Goal: Transaction & Acquisition: Purchase product/service

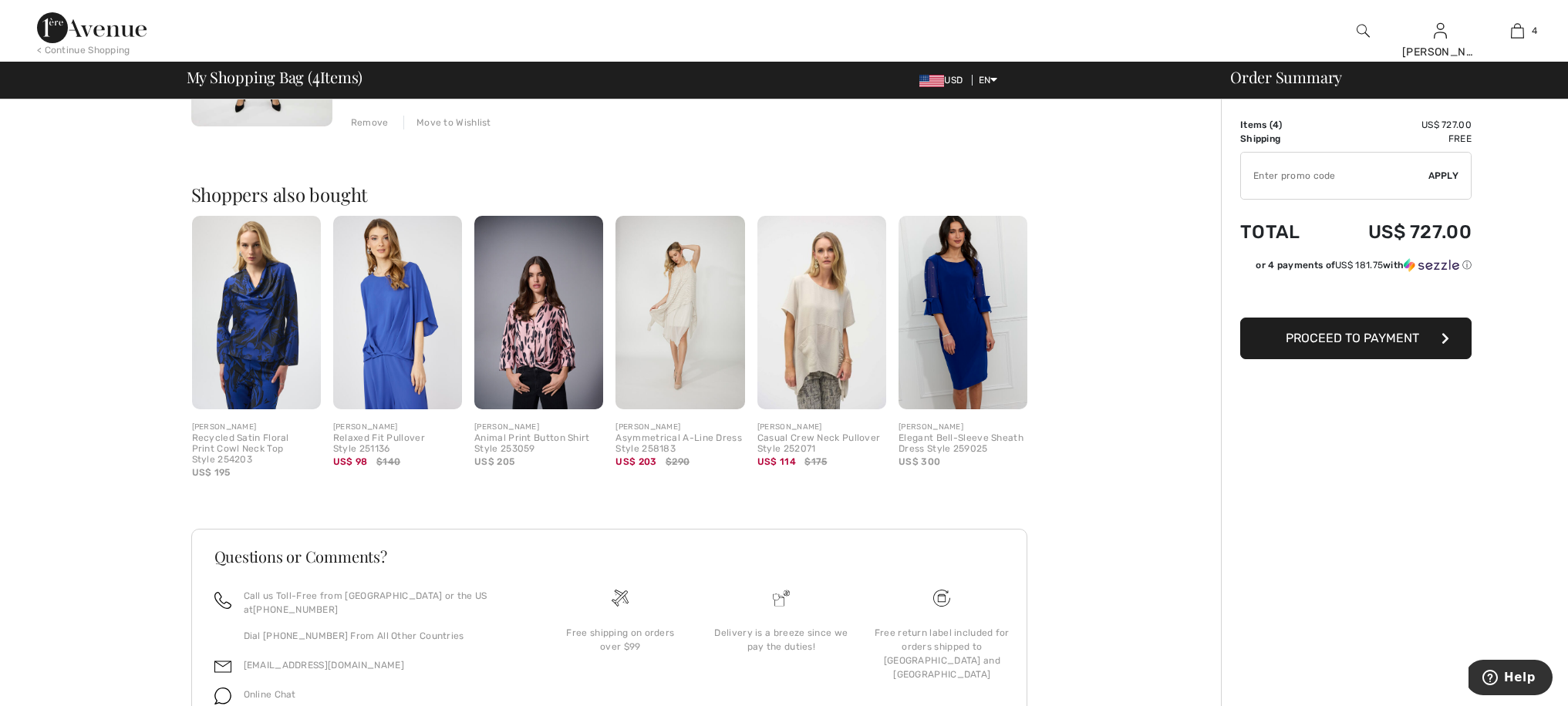
scroll to position [1020, 0]
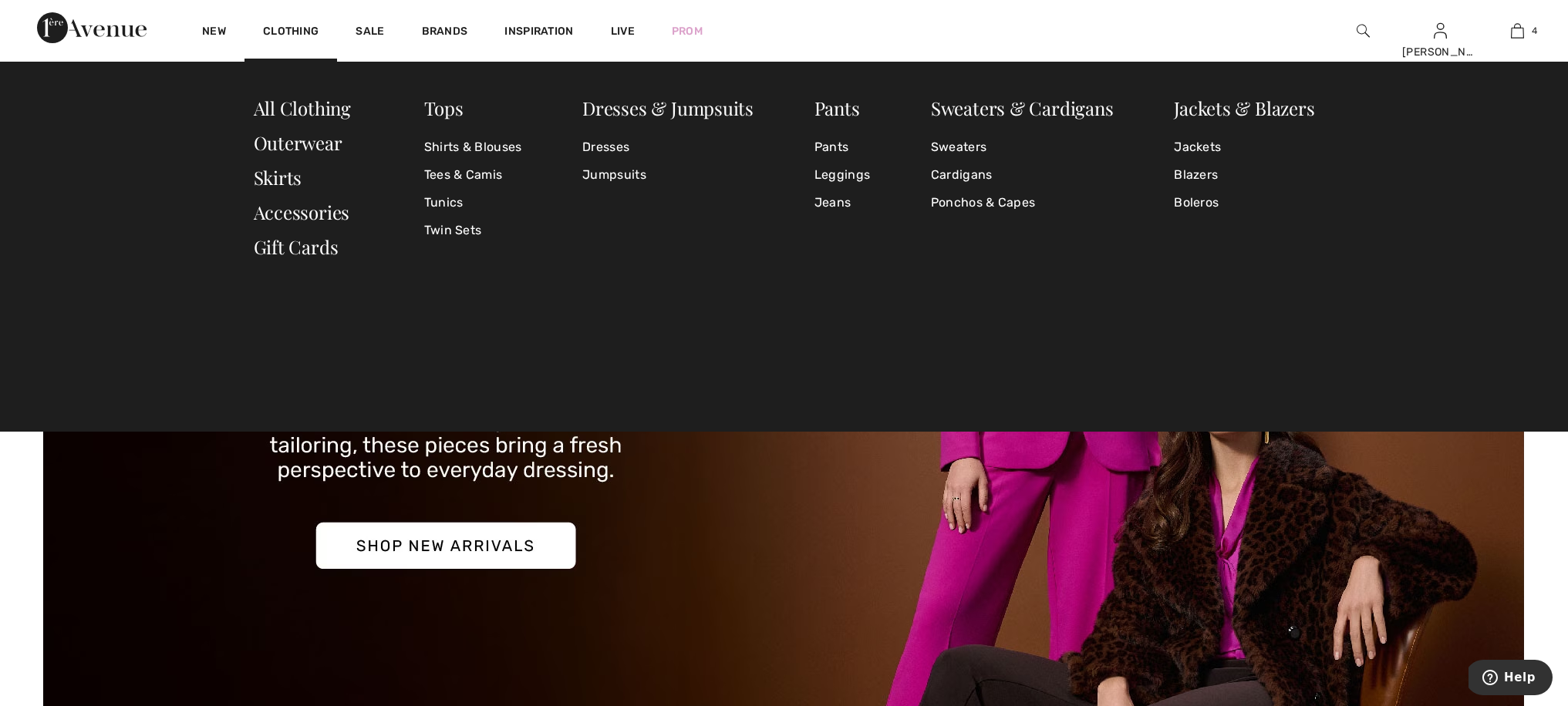
scroll to position [283, 0]
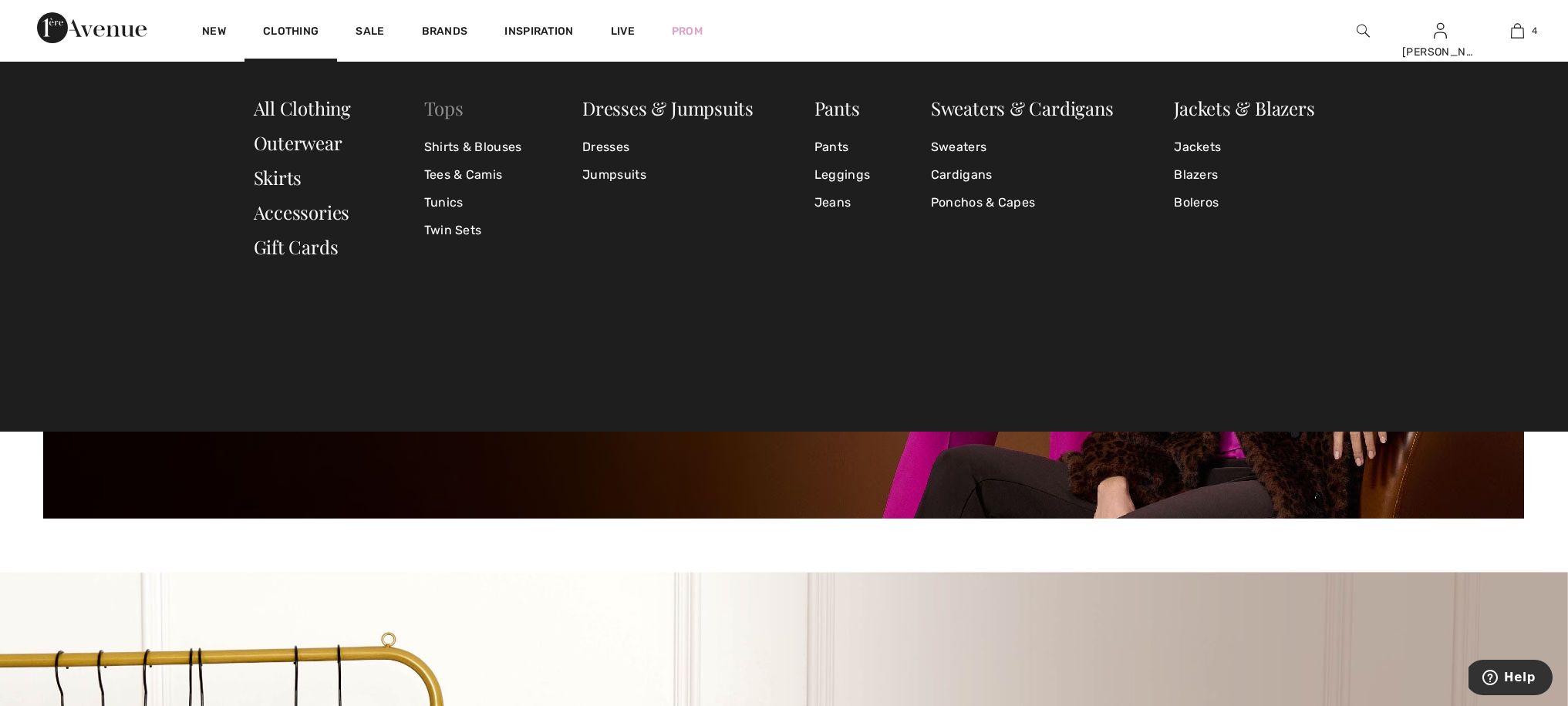
click at [458, 110] on link "Tops" at bounding box center [444, 107] width 40 height 25
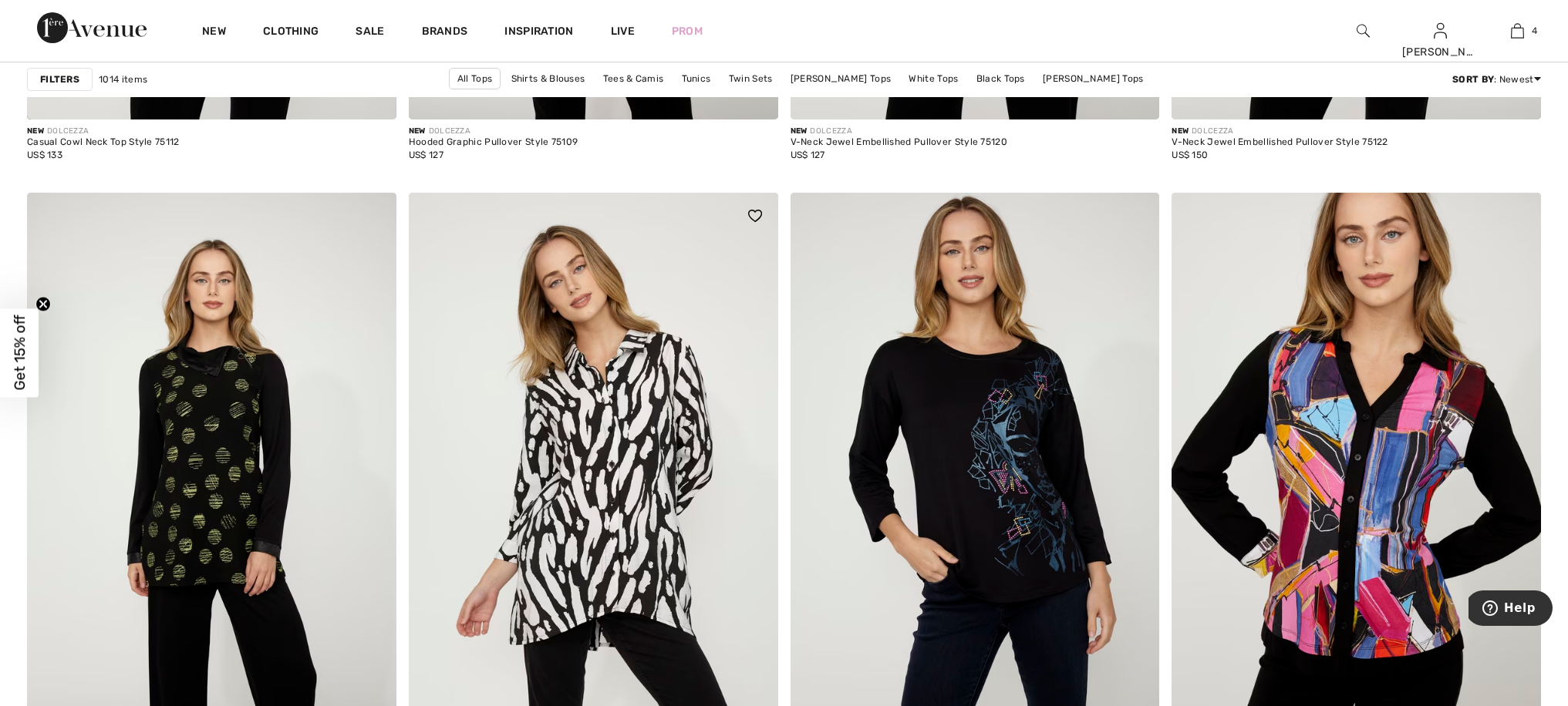
scroll to position [9418, 0]
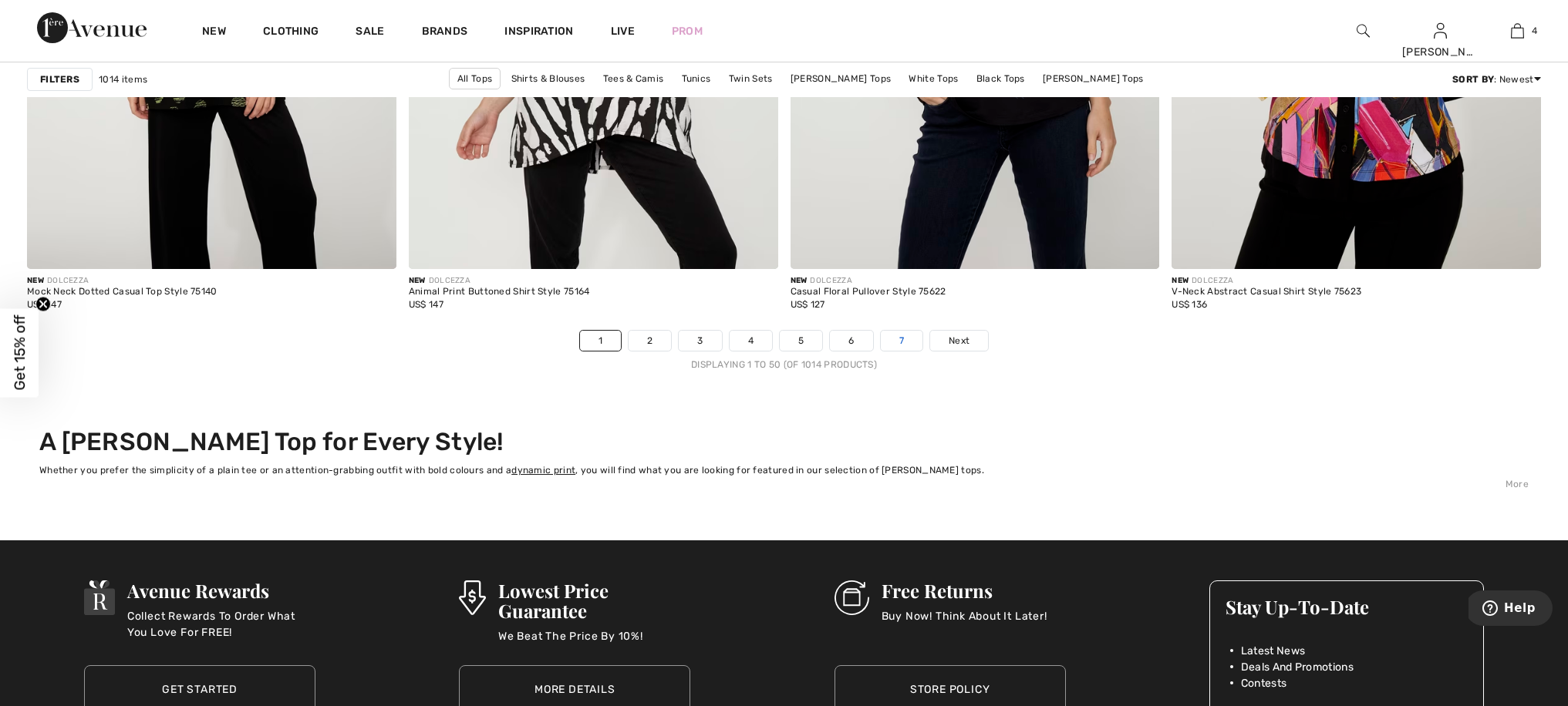
click at [909, 344] on link "7" at bounding box center [902, 341] width 41 height 20
drag, startPoint x: 654, startPoint y: 334, endPoint x: 699, endPoint y: 345, distance: 46.3
click at [654, 335] on link "2" at bounding box center [649, 341] width 42 height 20
click at [706, 343] on link "3" at bounding box center [699, 341] width 42 height 20
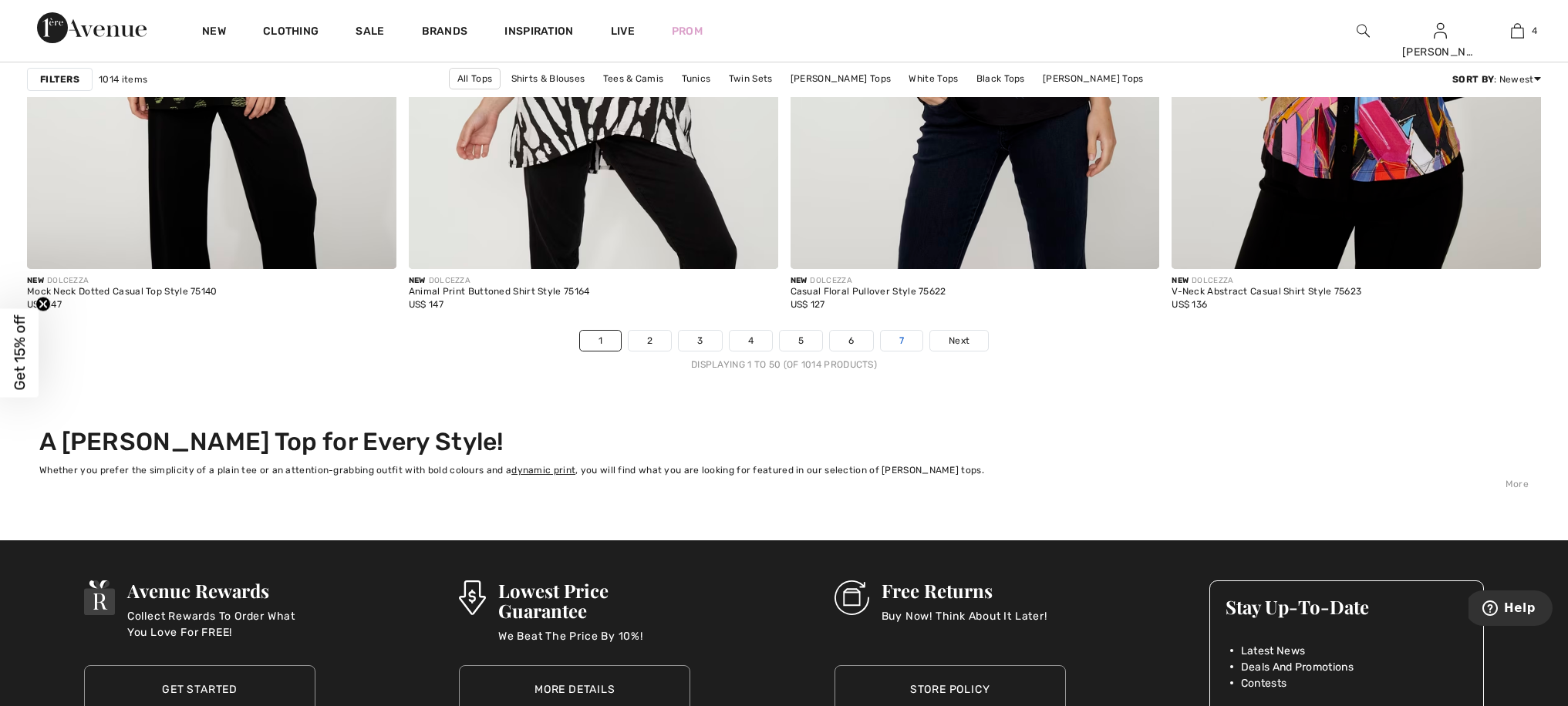
click at [899, 342] on link "7" at bounding box center [902, 341] width 41 height 20
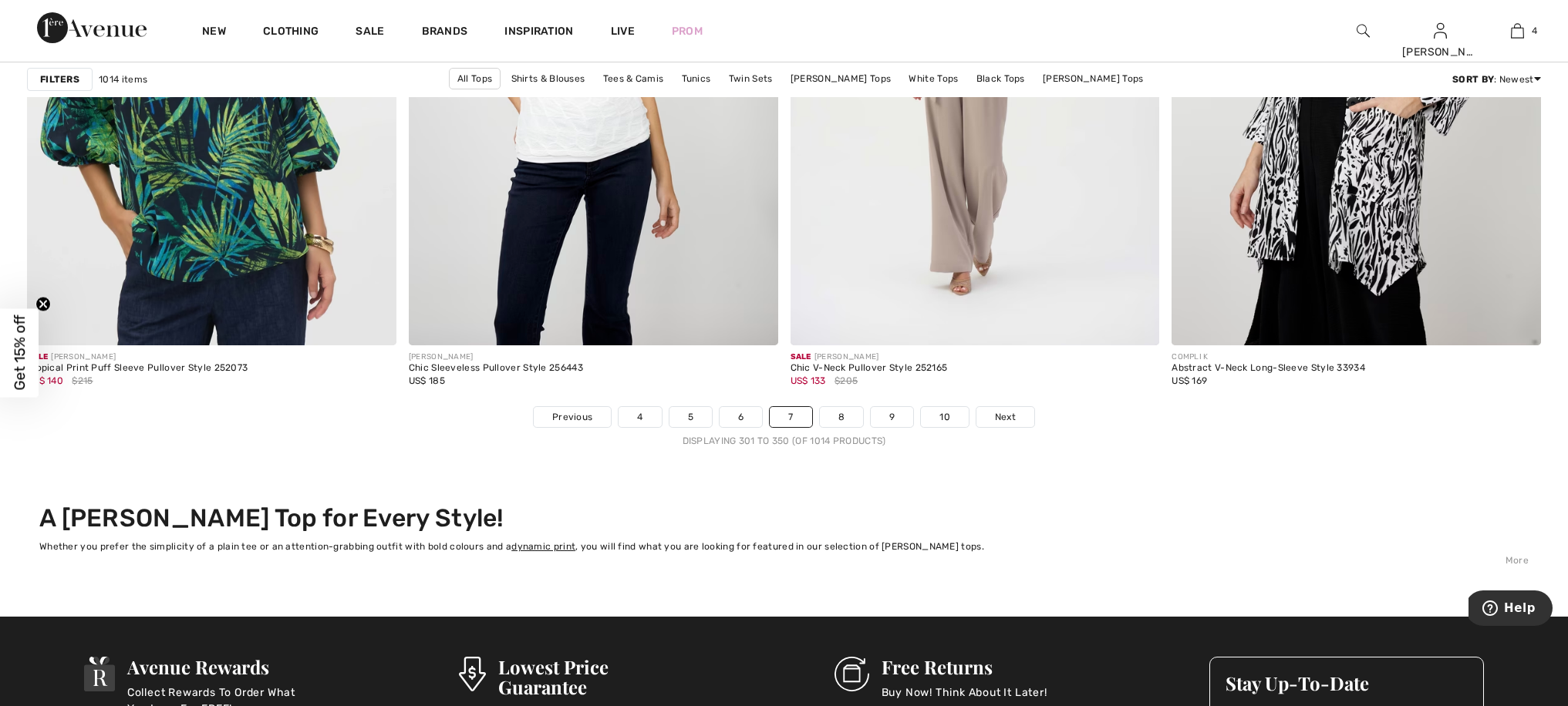
scroll to position [9497, 0]
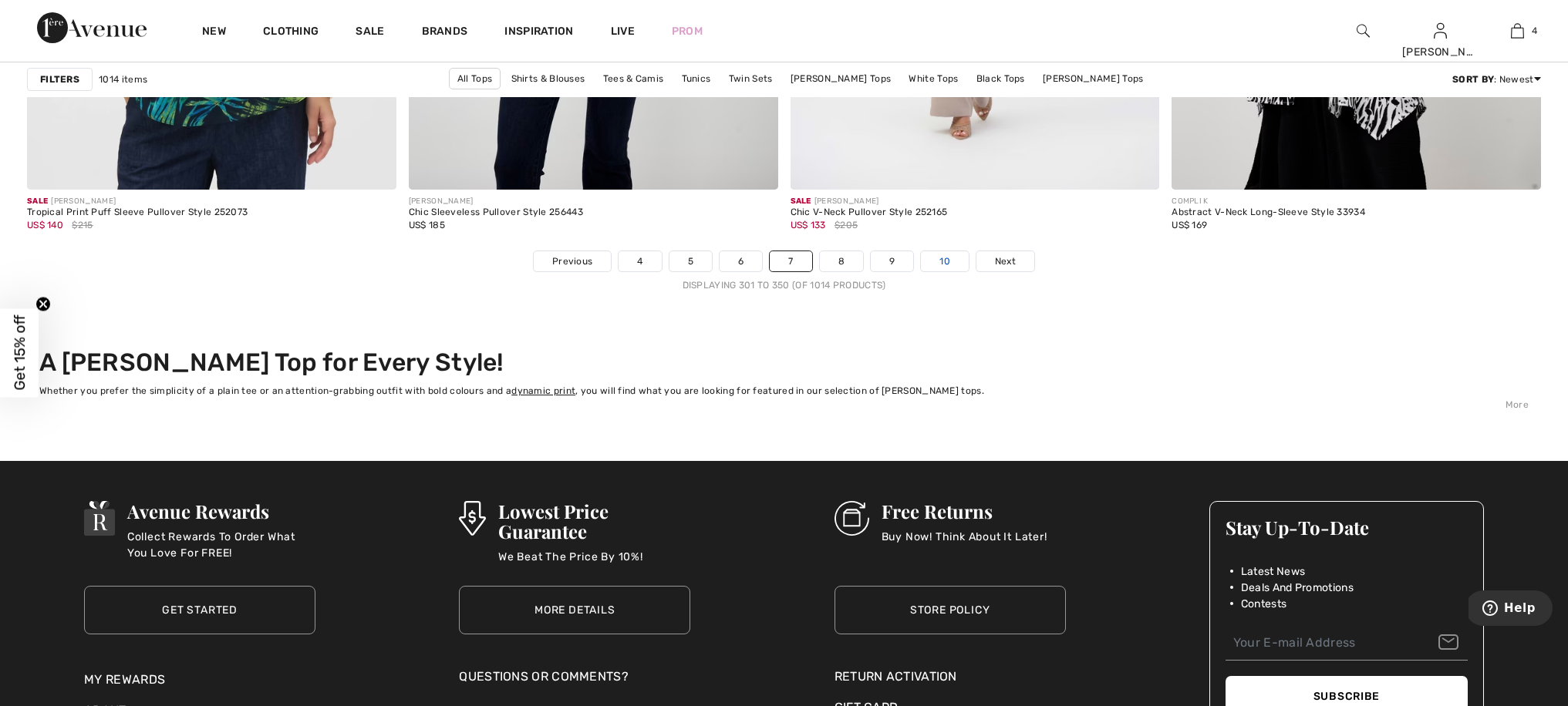
click at [940, 260] on link "10" at bounding box center [944, 261] width 48 height 20
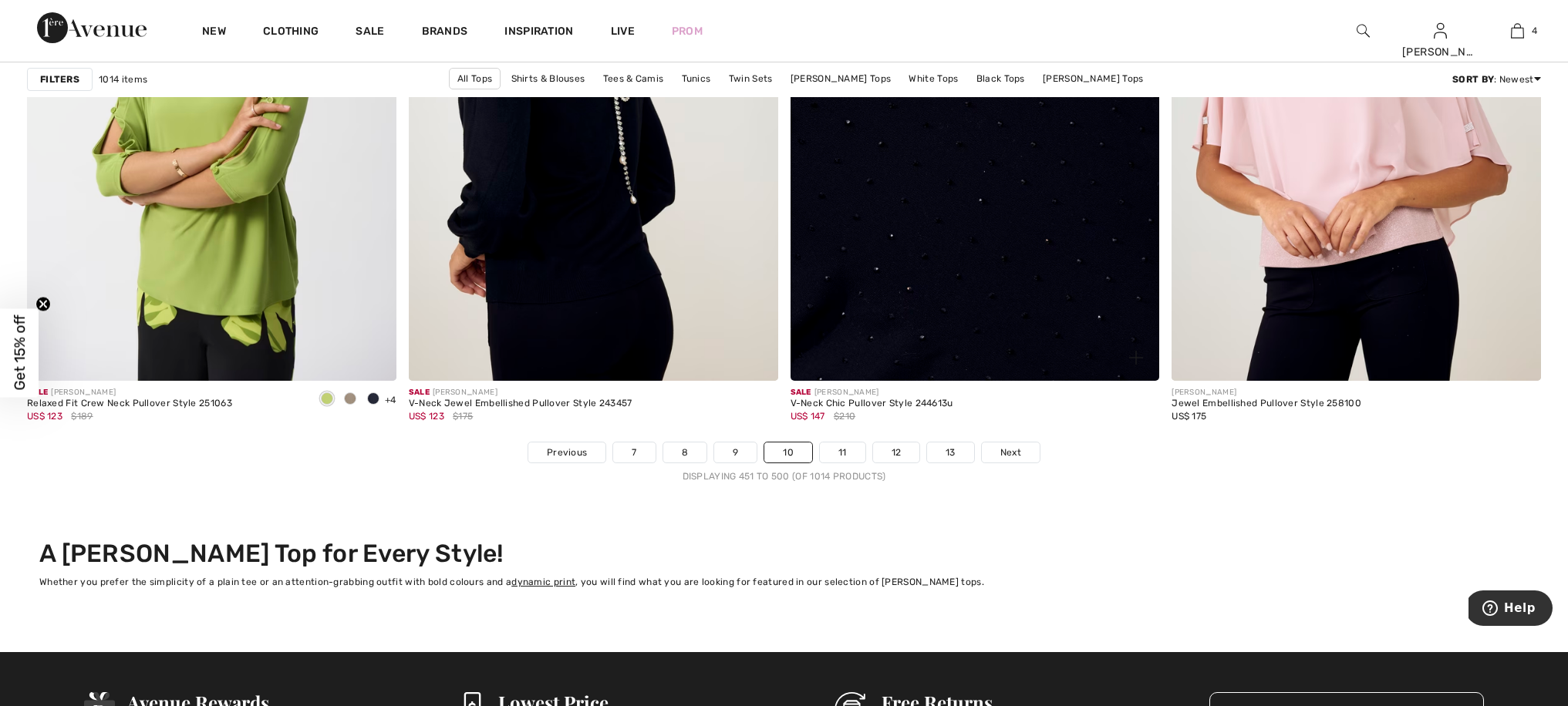
scroll to position [9437, 0]
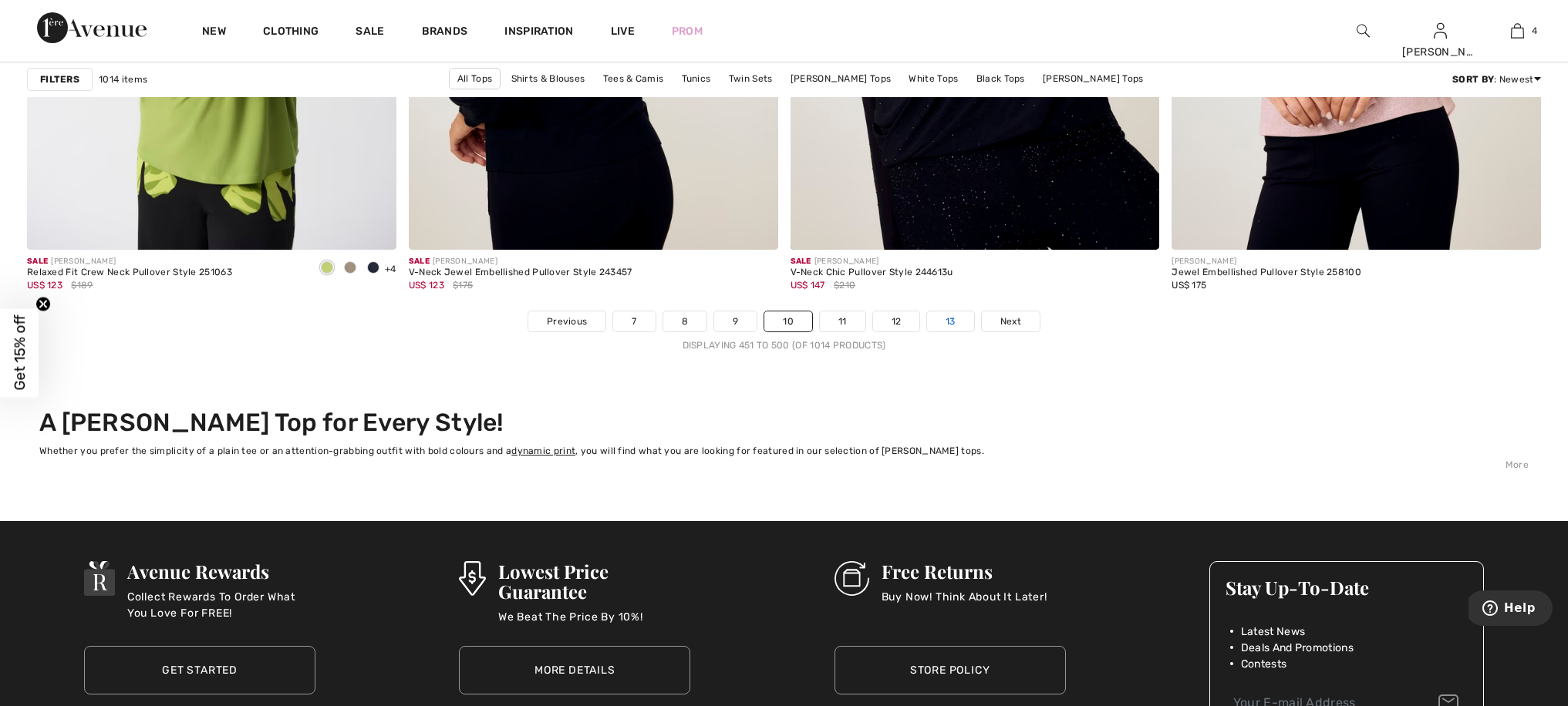
click at [957, 322] on link "13" at bounding box center [950, 321] width 47 height 20
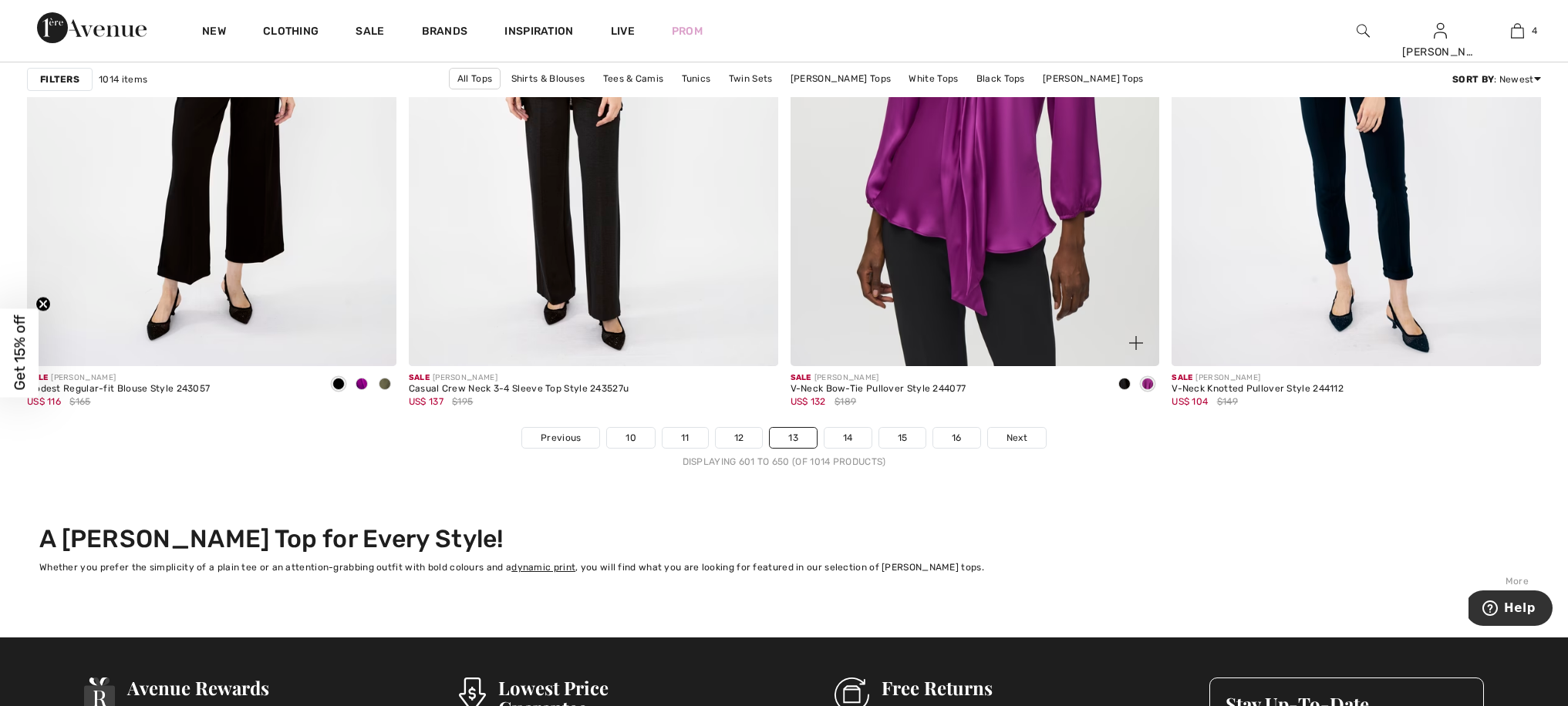
scroll to position [9473, 0]
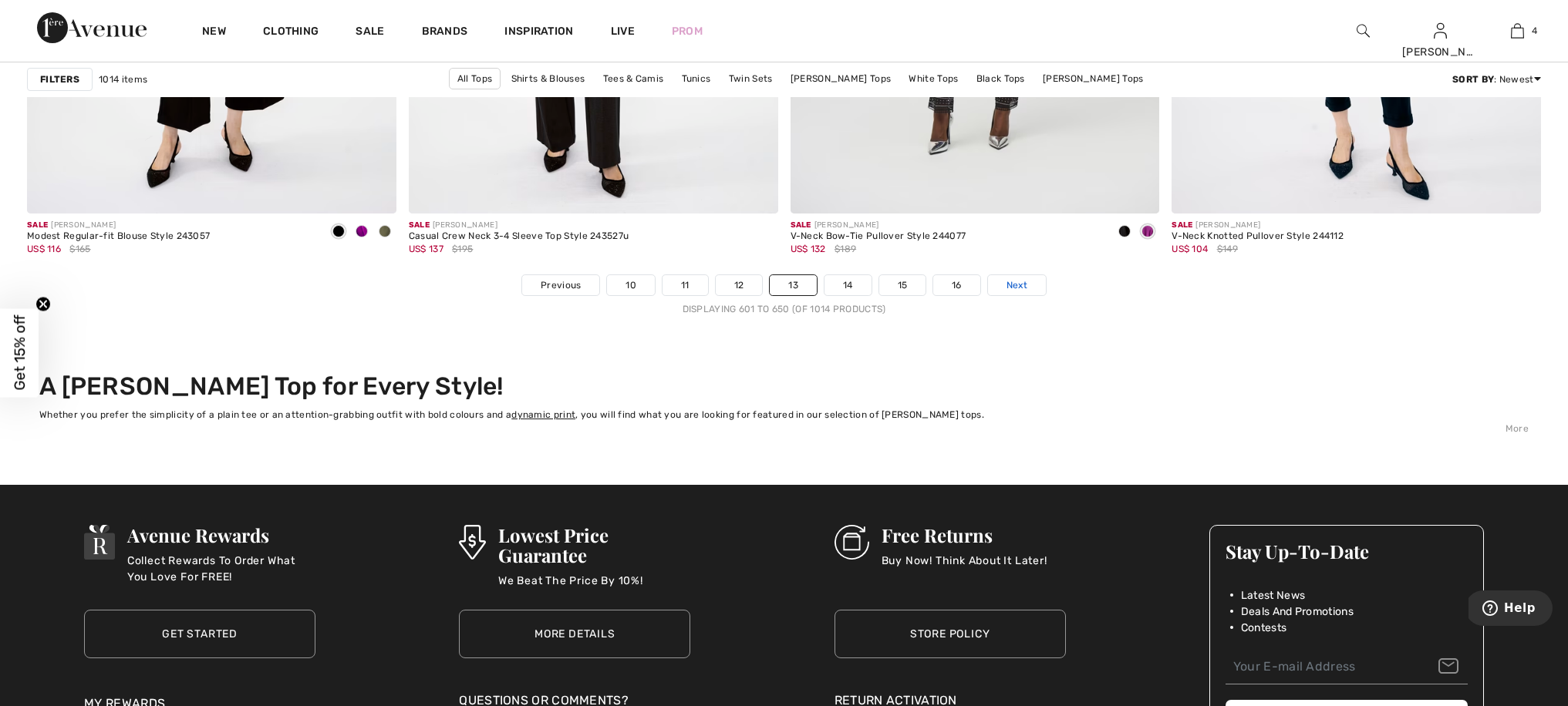
click at [1015, 284] on span "Next" at bounding box center [1017, 285] width 21 height 14
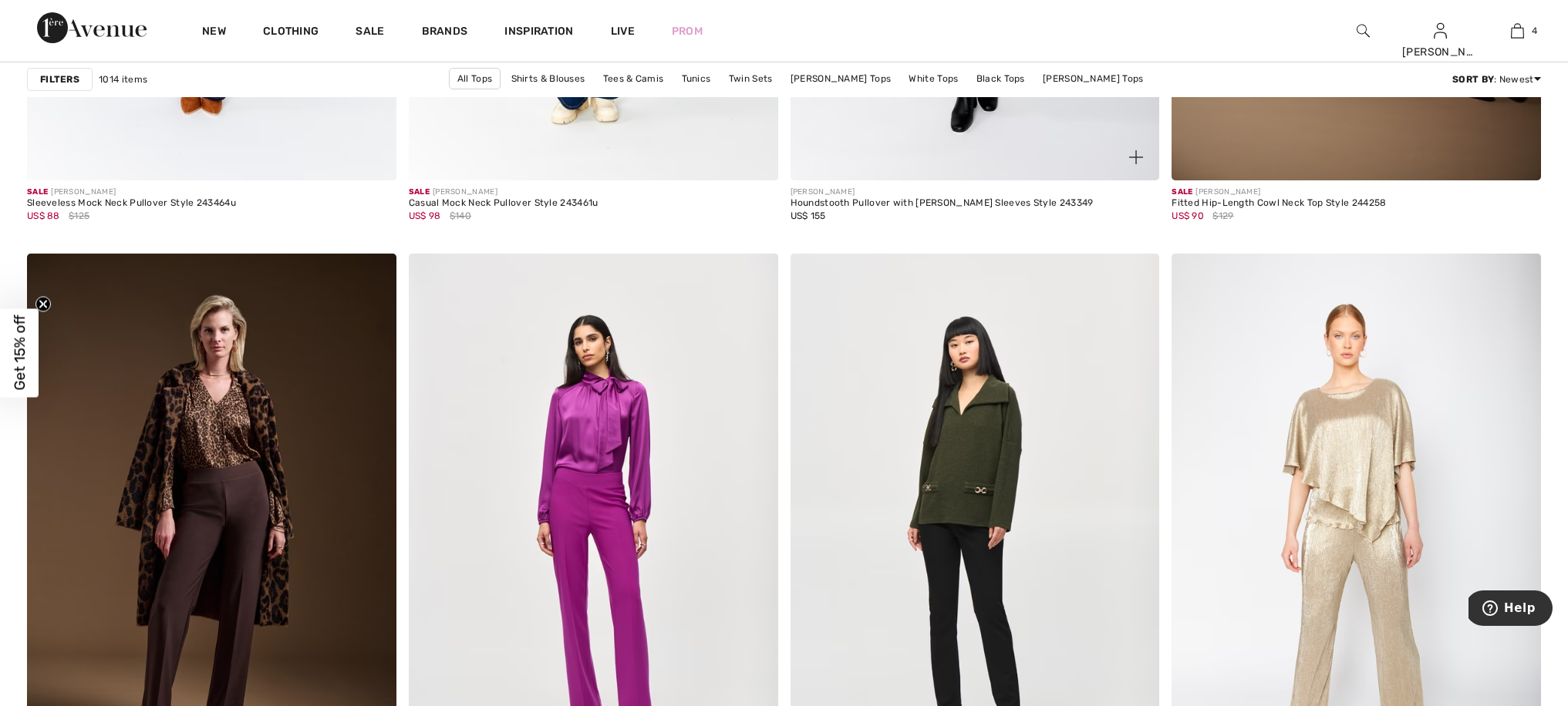
scroll to position [8963, 0]
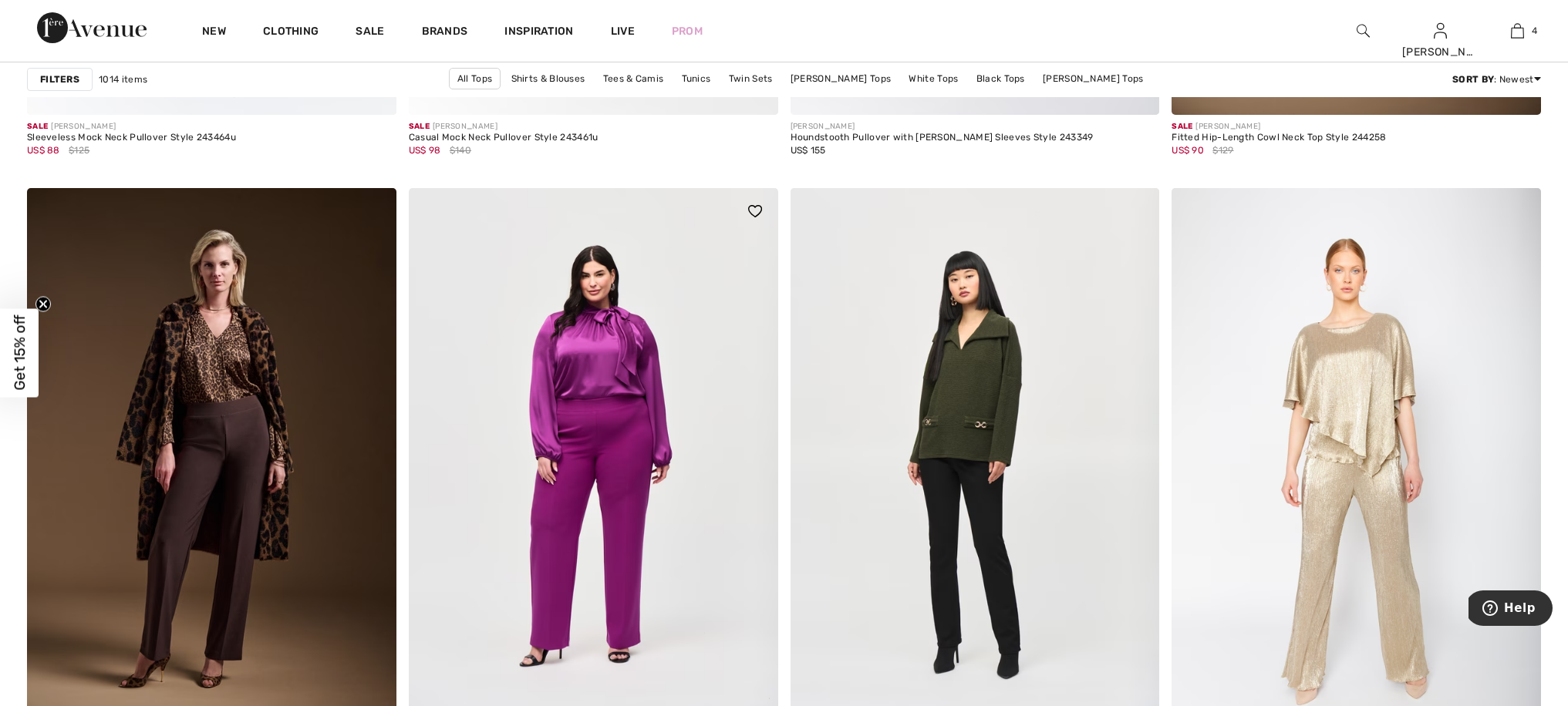
click at [628, 317] on img at bounding box center [593, 465] width 369 height 554
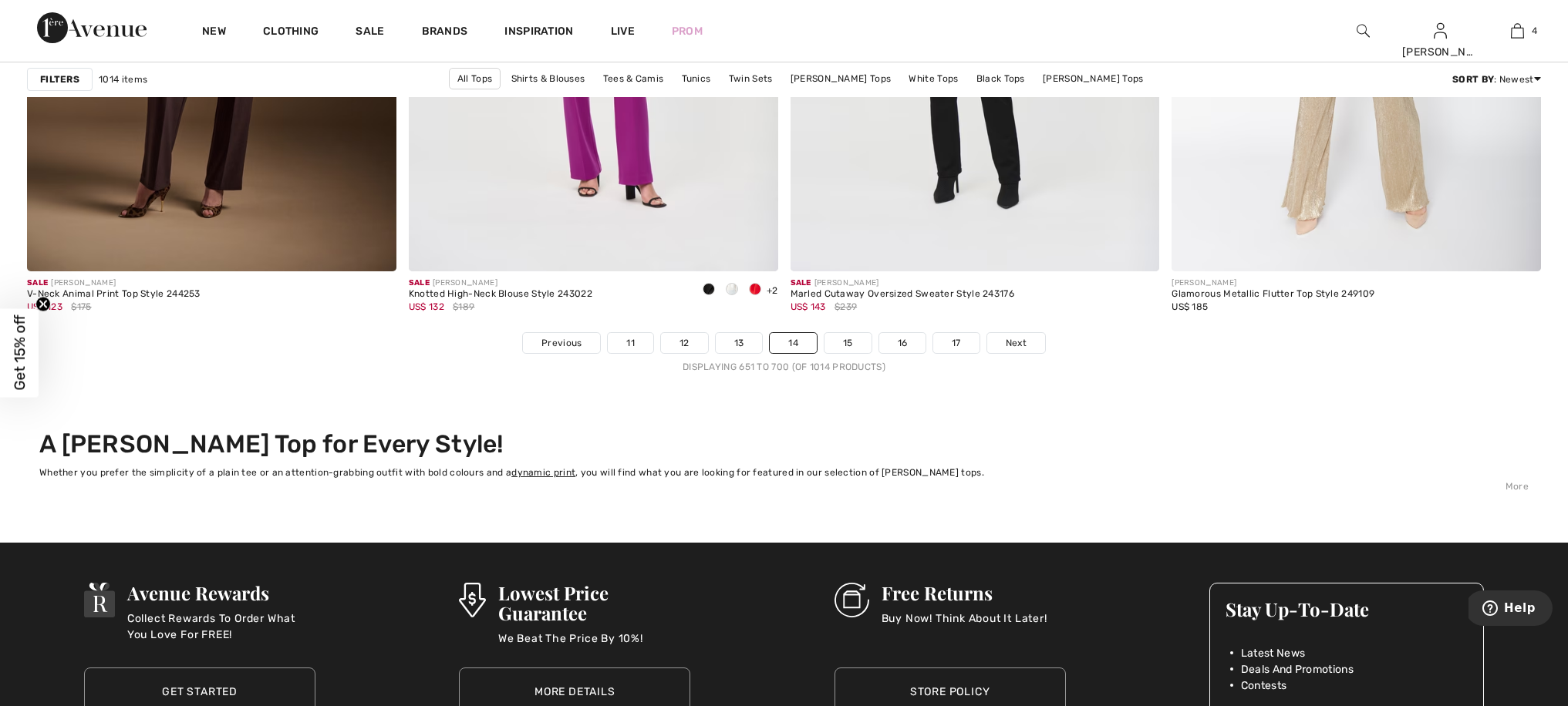
scroll to position [9265, 0]
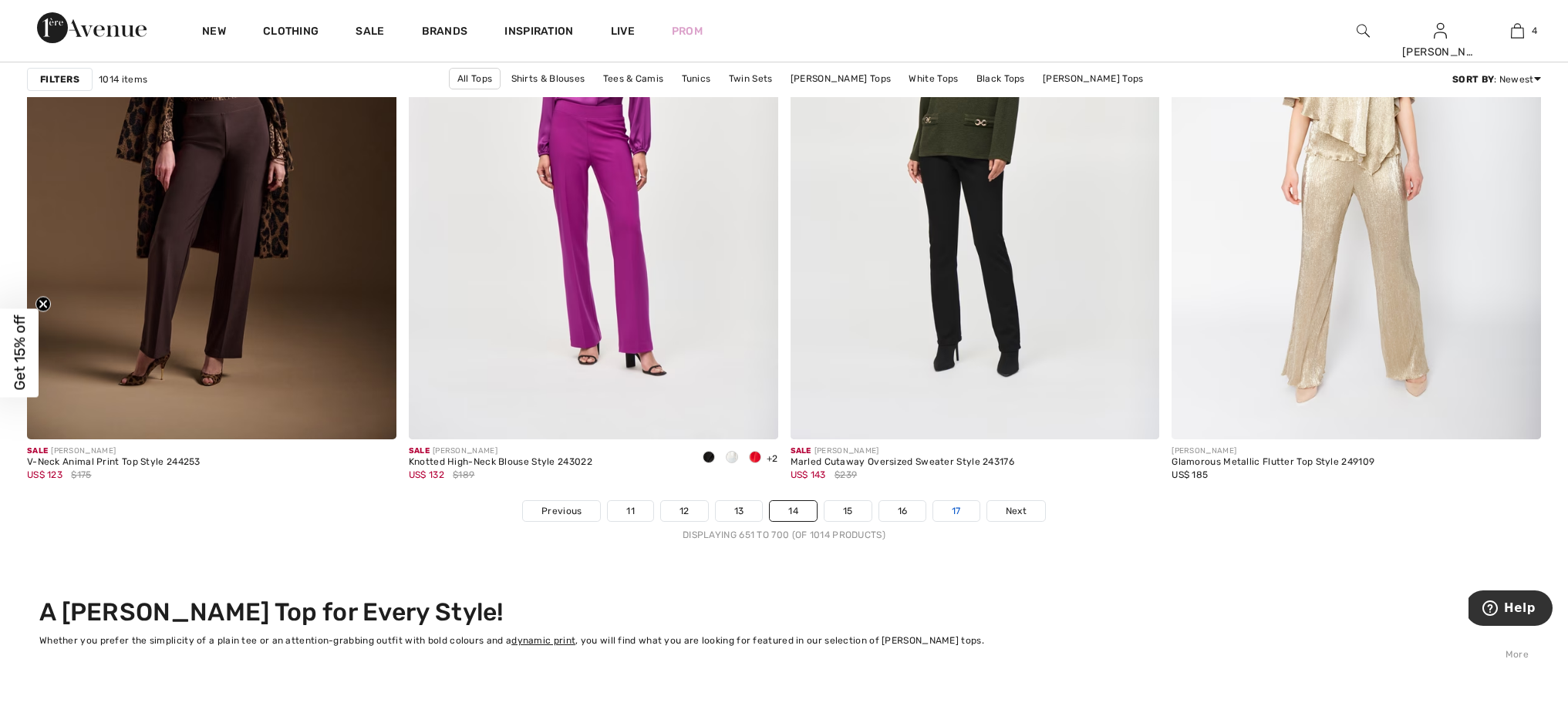
click at [962, 501] on link "17" at bounding box center [956, 511] width 46 height 20
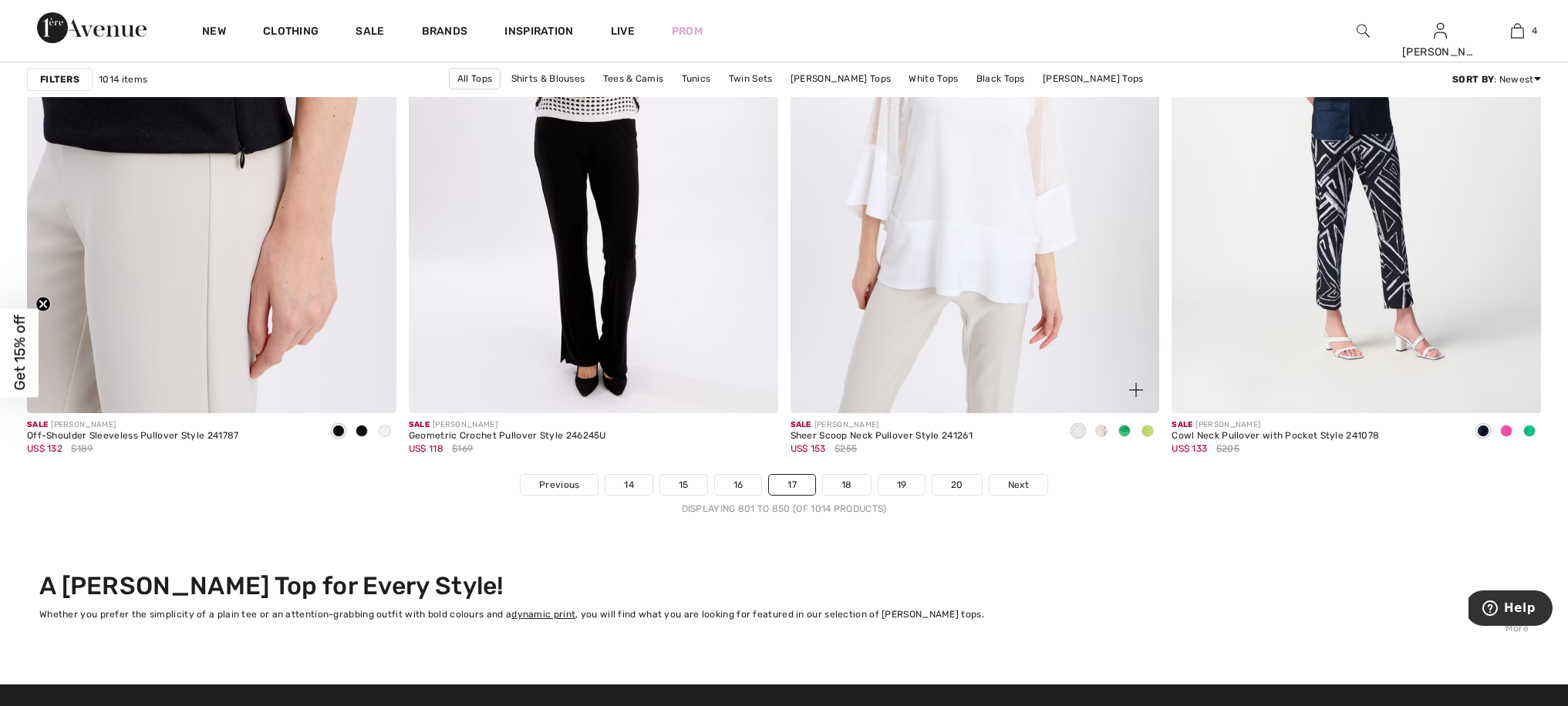
scroll to position [9435, 0]
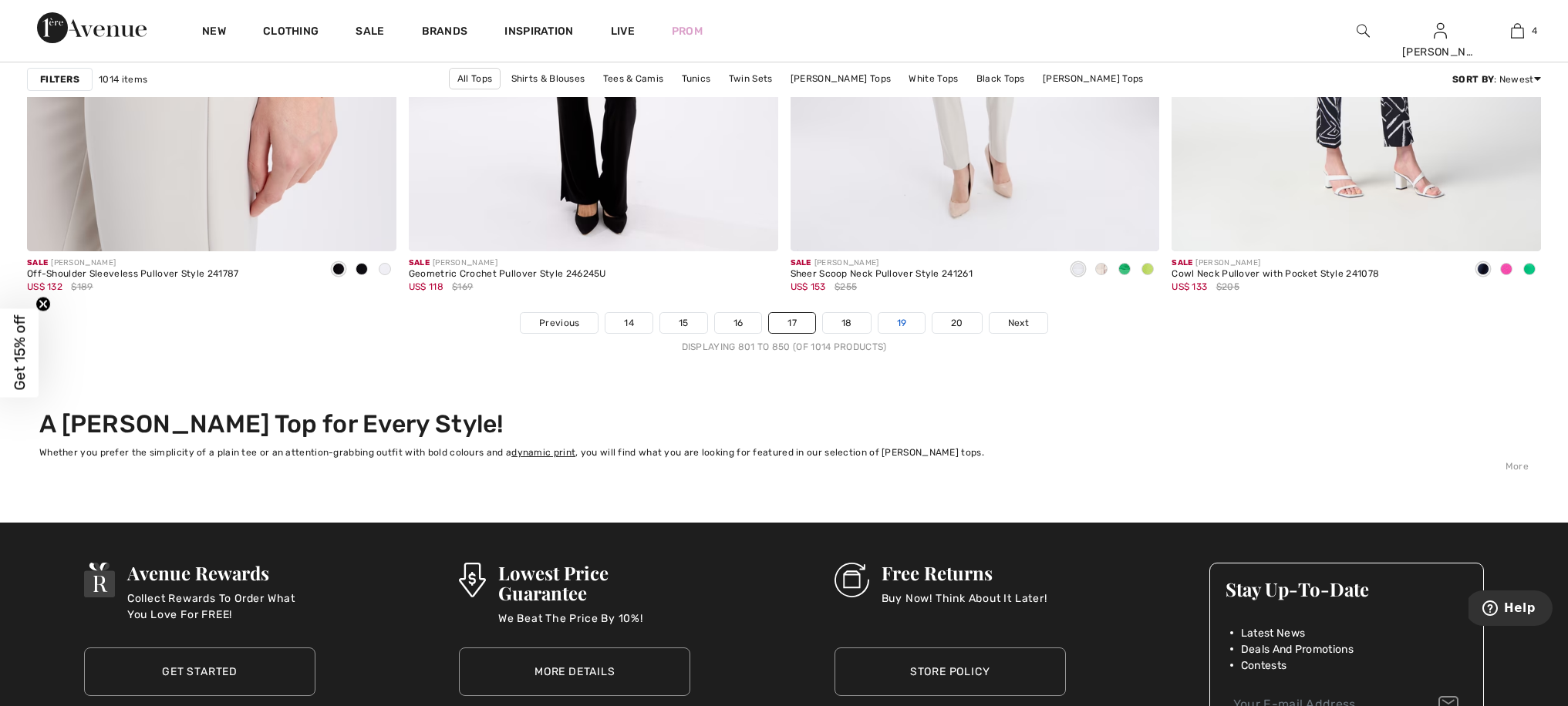
click at [902, 326] on link "19" at bounding box center [902, 322] width 47 height 20
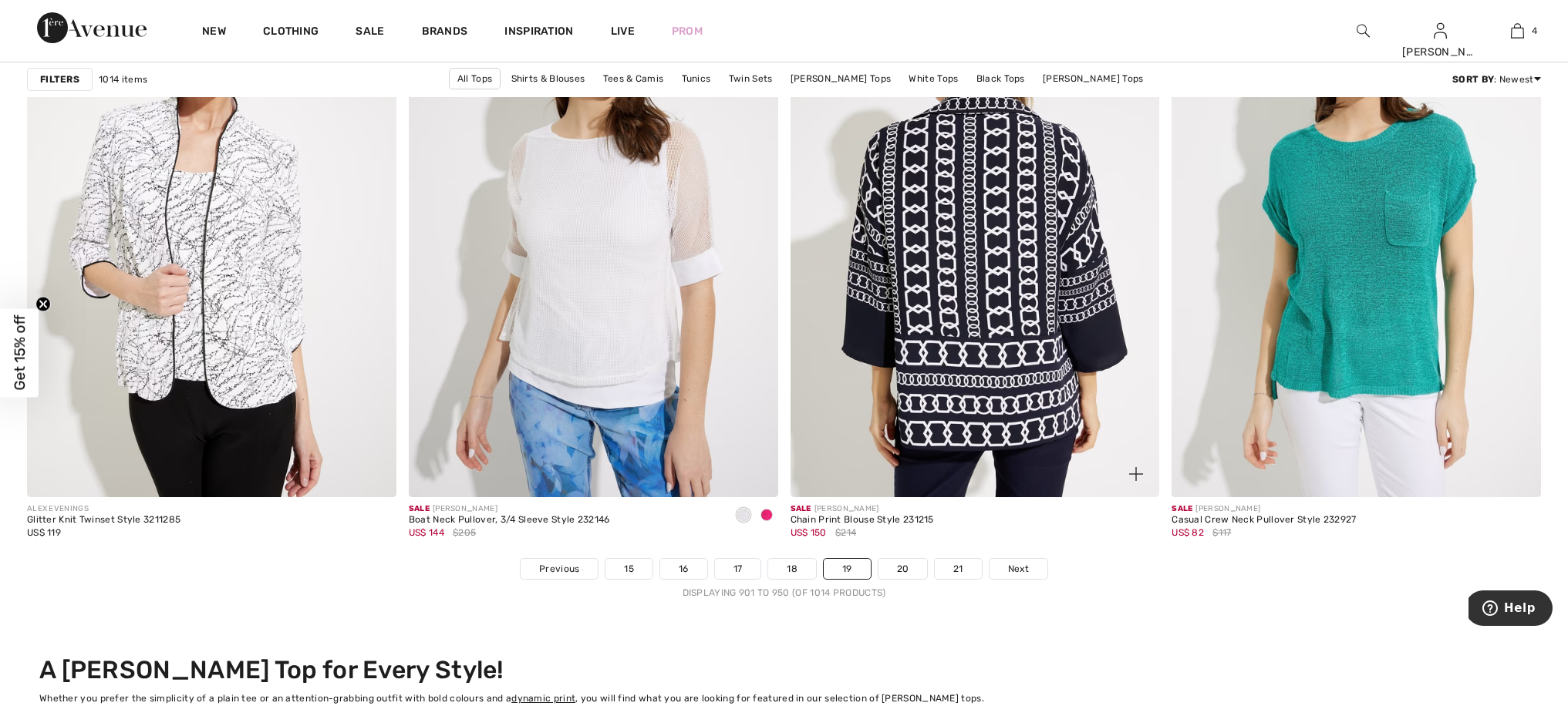
scroll to position [9212, 0]
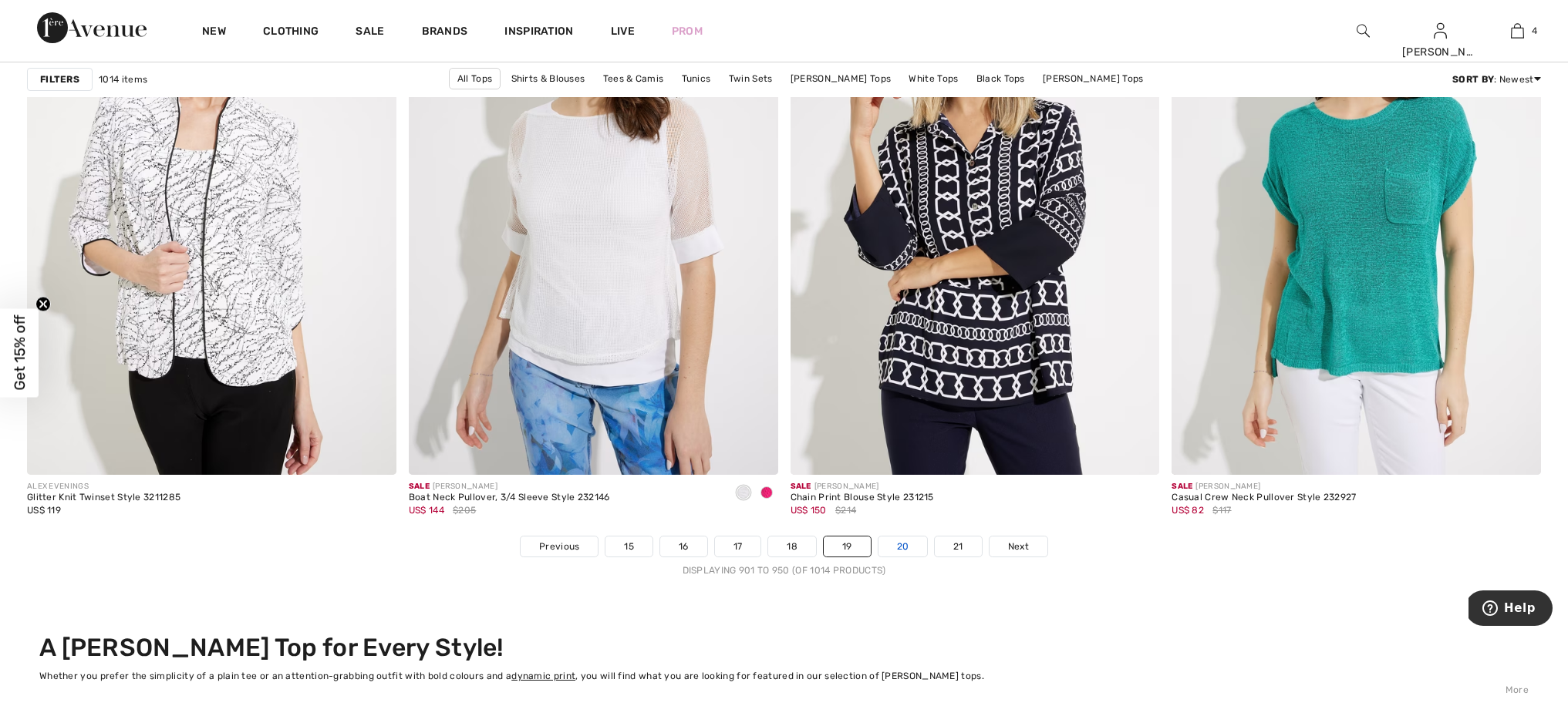
click at [904, 549] on link "20" at bounding box center [903, 546] width 49 height 20
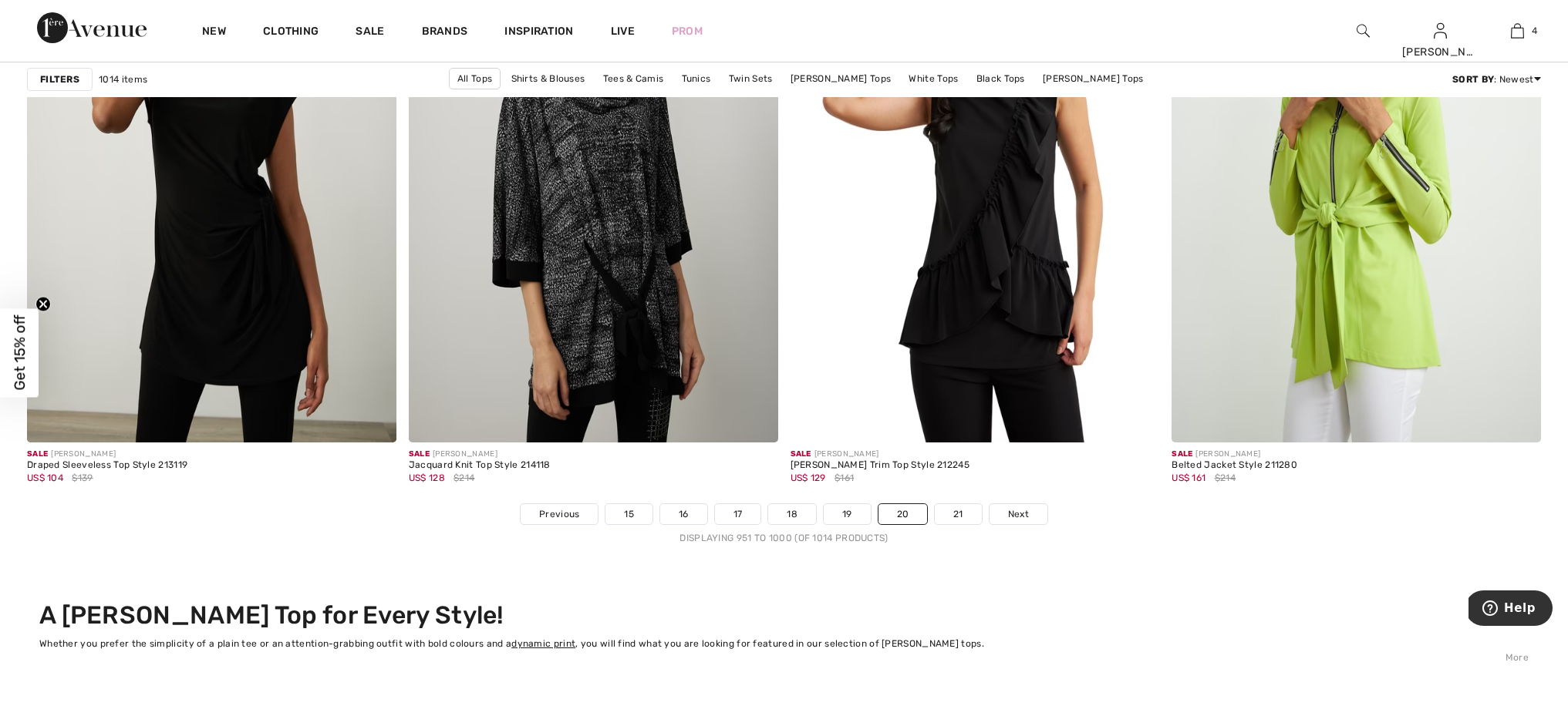
scroll to position [9360, 0]
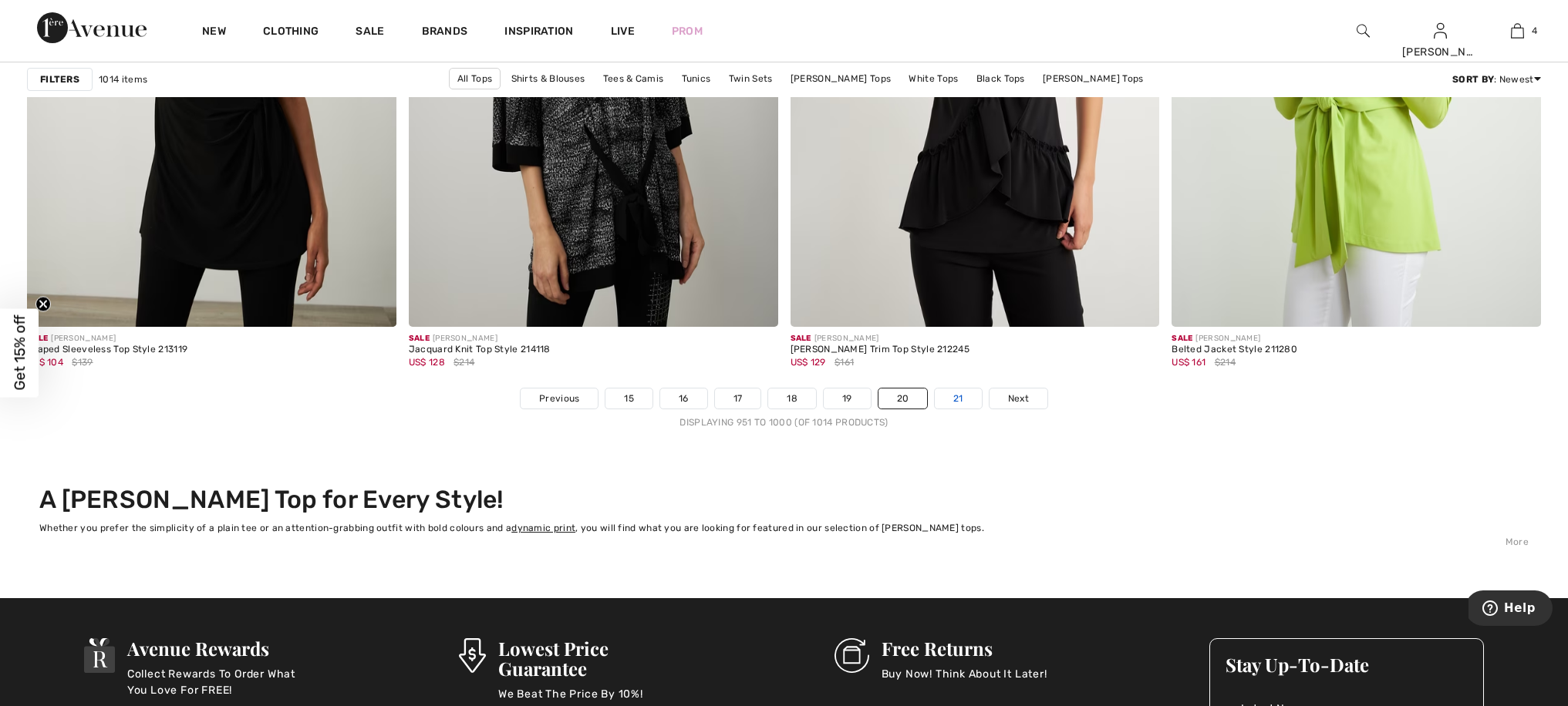
click at [959, 403] on link "21" at bounding box center [958, 398] width 47 height 20
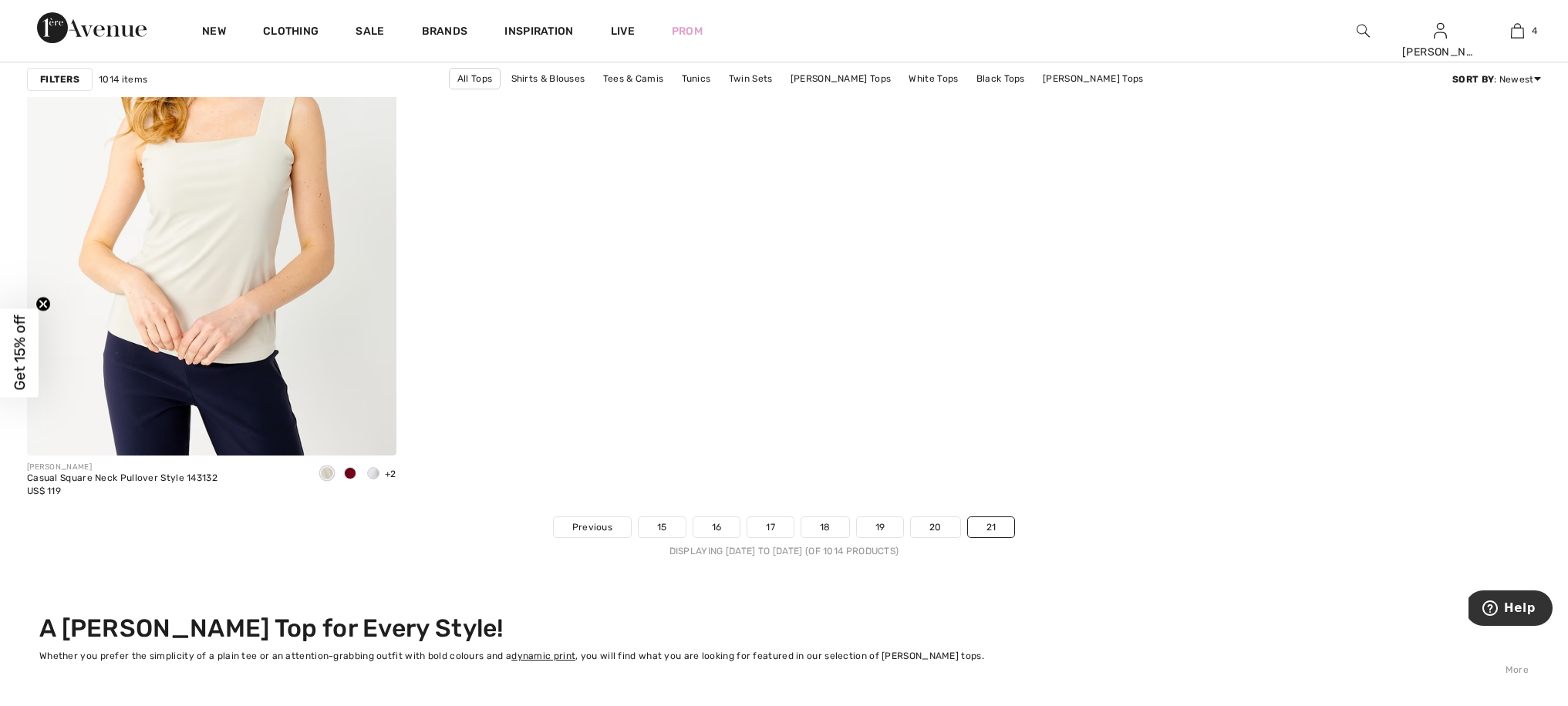
scroll to position [3080, 0]
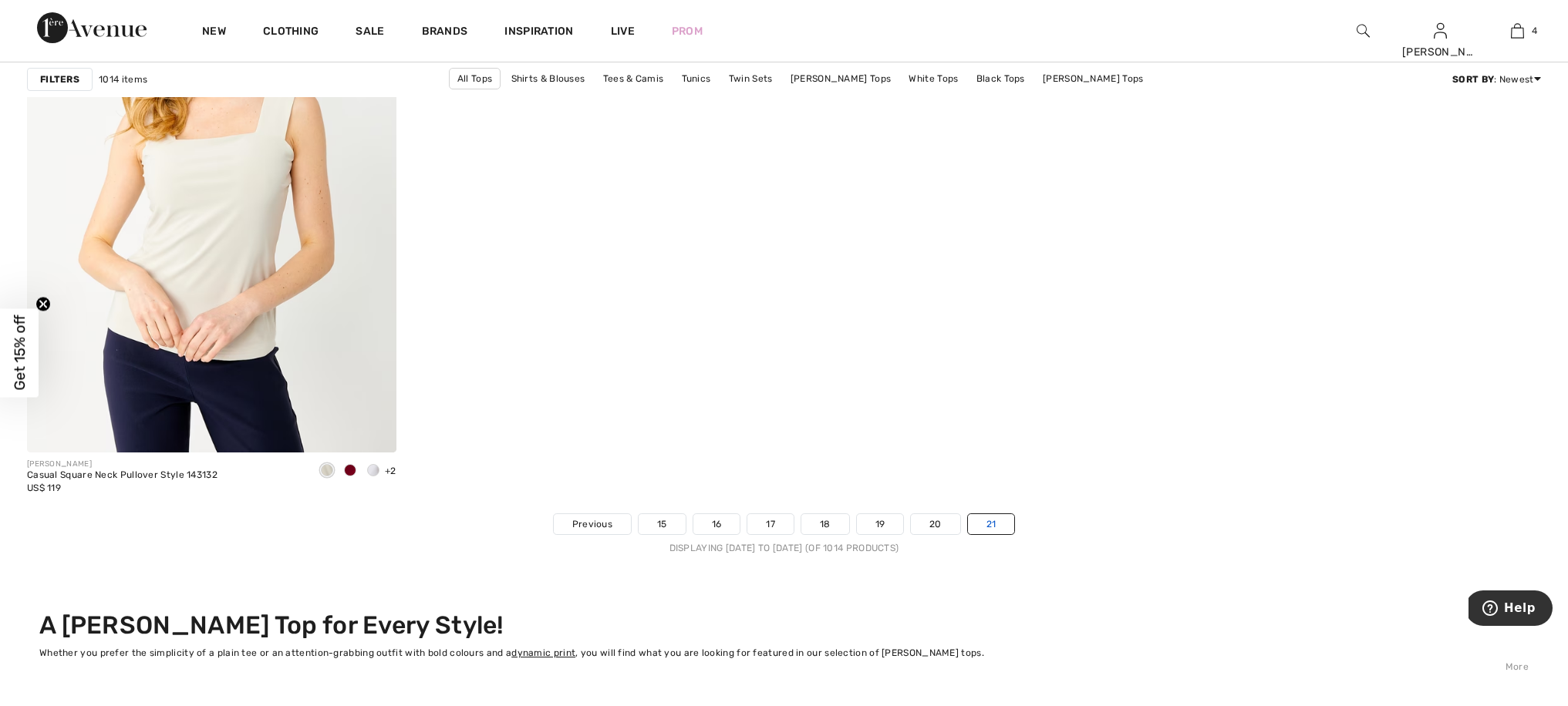
click at [998, 526] on link "21" at bounding box center [991, 524] width 47 height 20
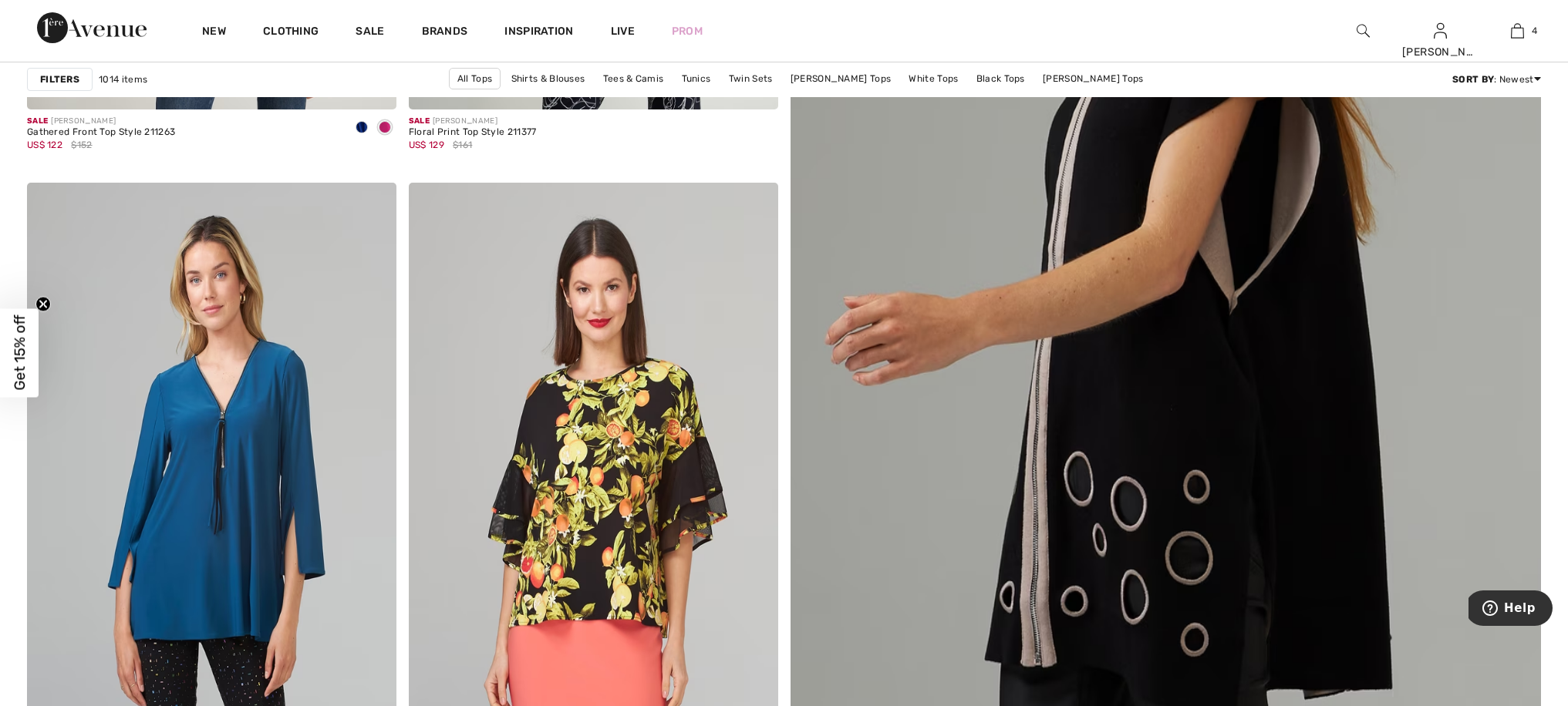
scroll to position [628, 0]
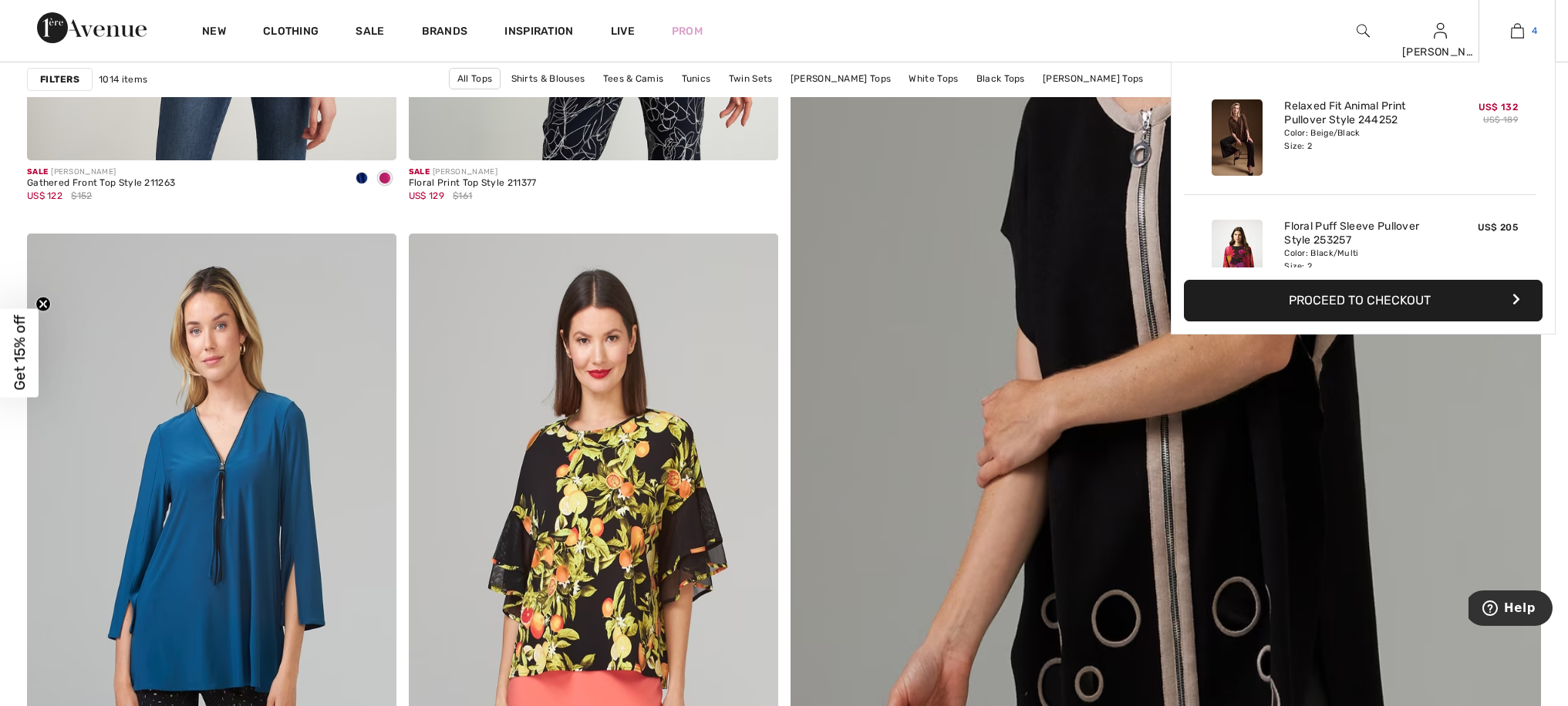
click at [1523, 33] on img at bounding box center [1517, 30] width 14 height 18
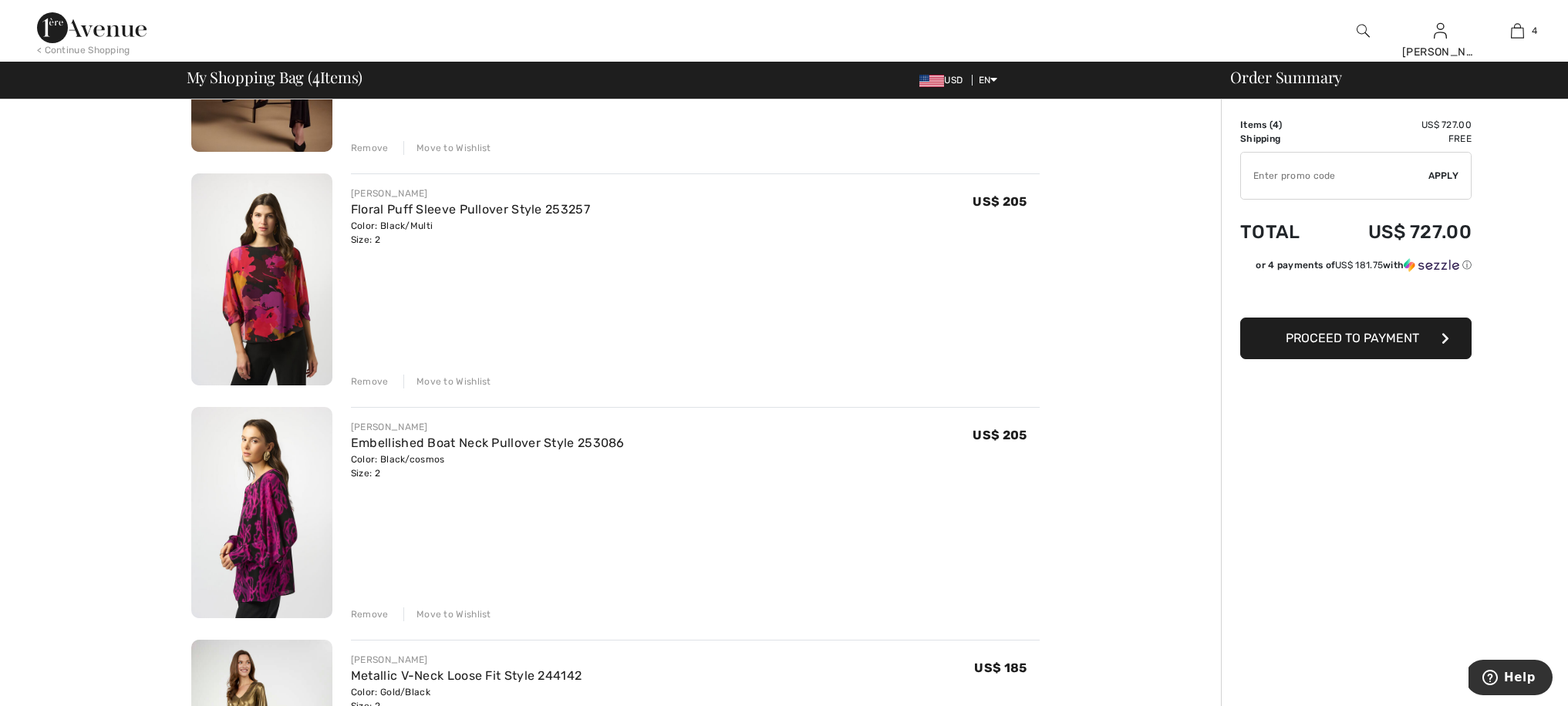
scroll to position [404, 0]
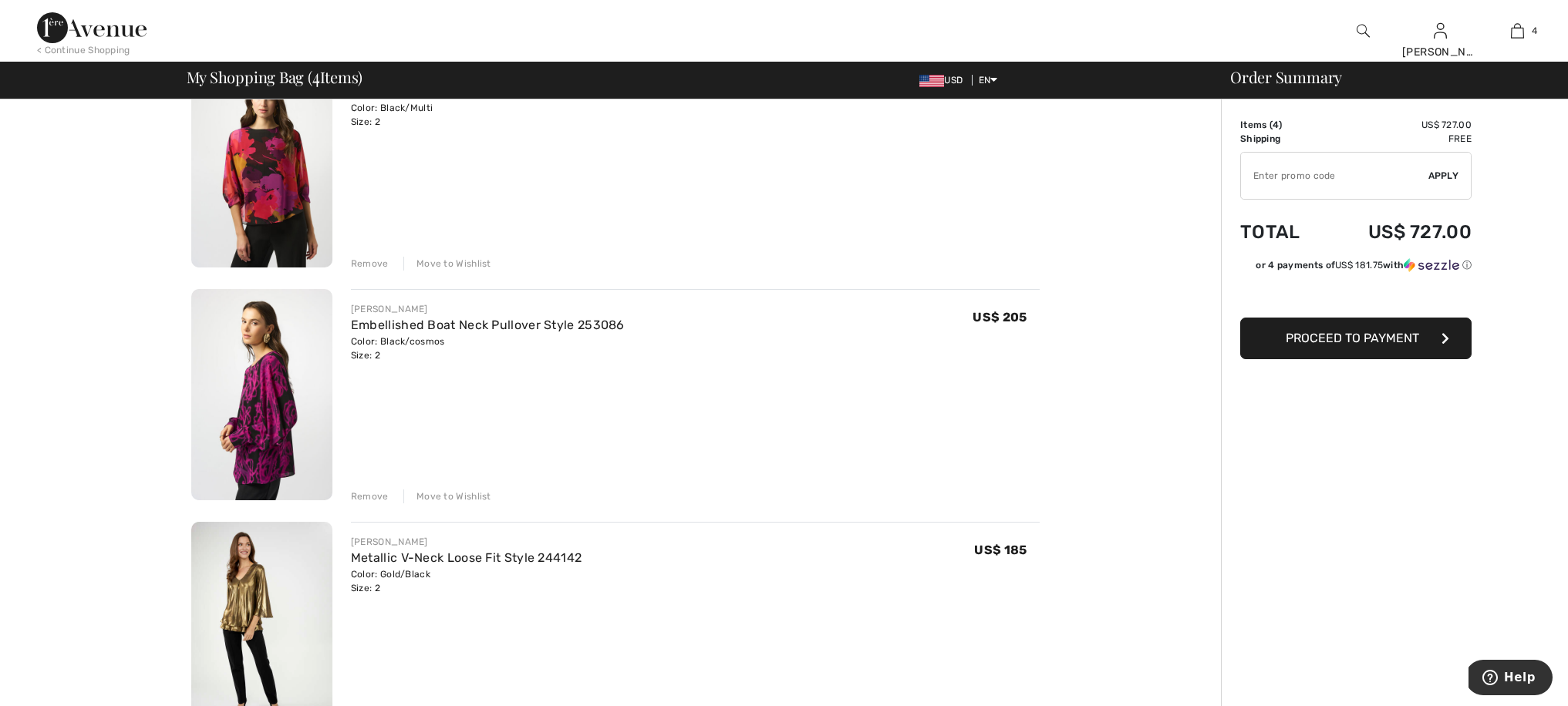
click at [265, 361] on img at bounding box center [262, 395] width 141 height 212
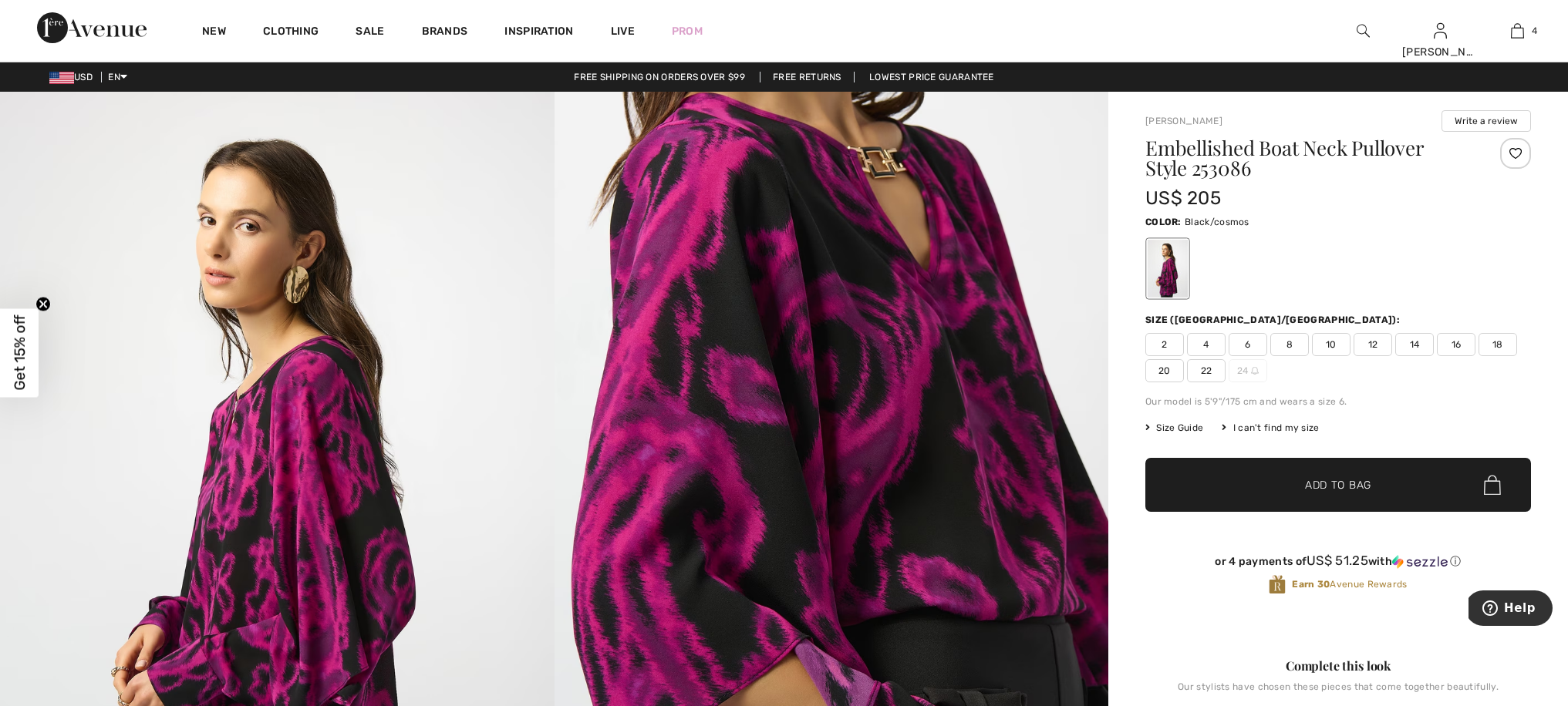
click at [628, 372] on img at bounding box center [832, 507] width 554 height 831
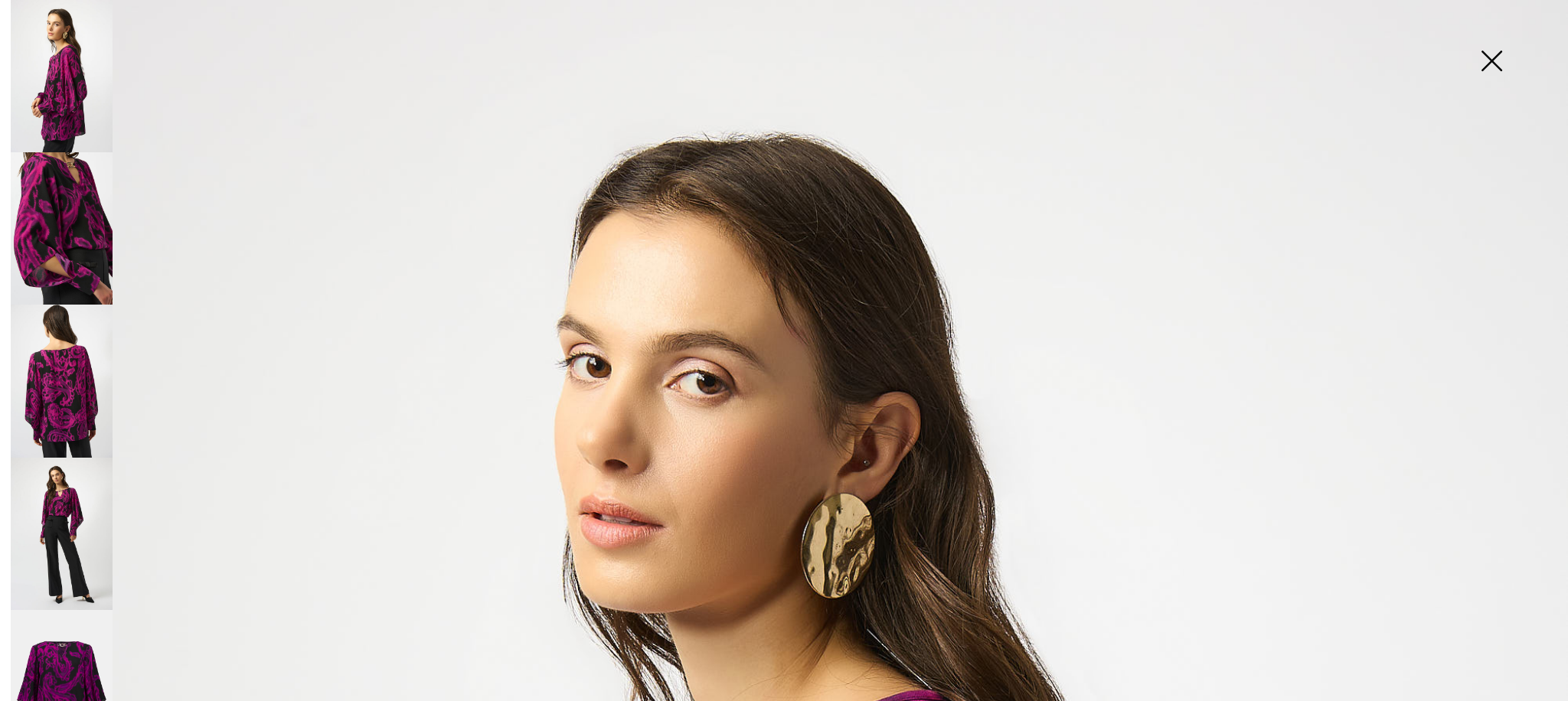
click at [59, 478] on img at bounding box center [61, 534] width 102 height 152
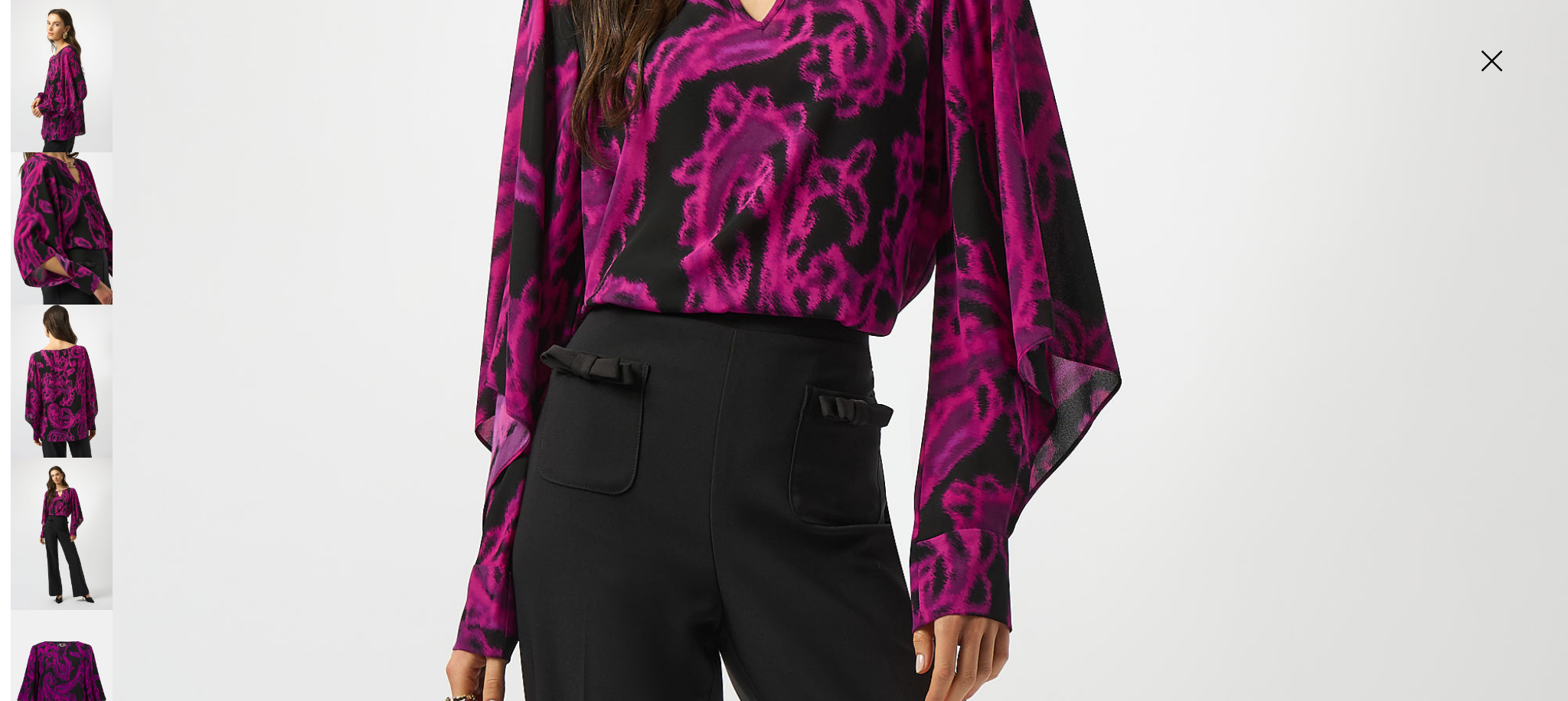
scroll to position [652, 0]
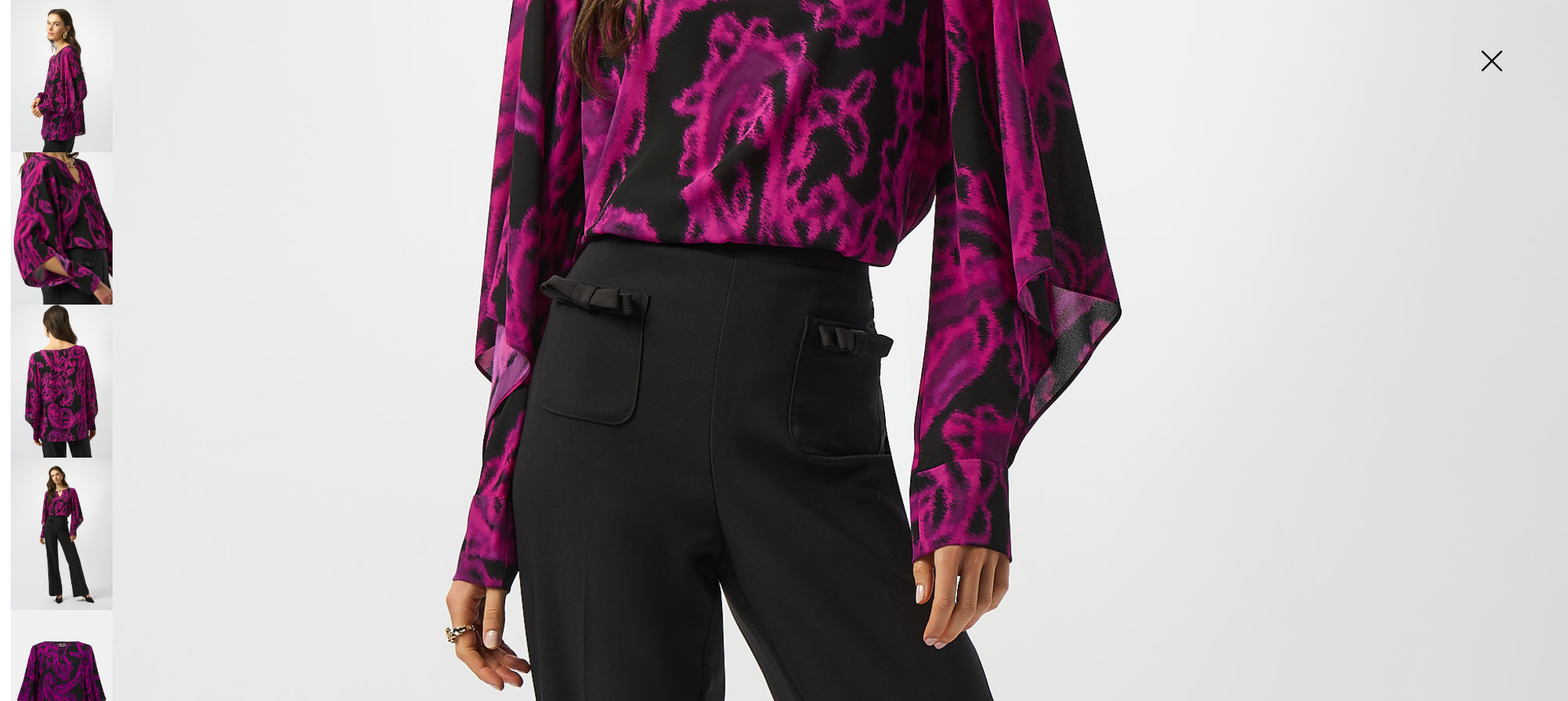
click at [89, 666] on img at bounding box center [61, 686] width 102 height 152
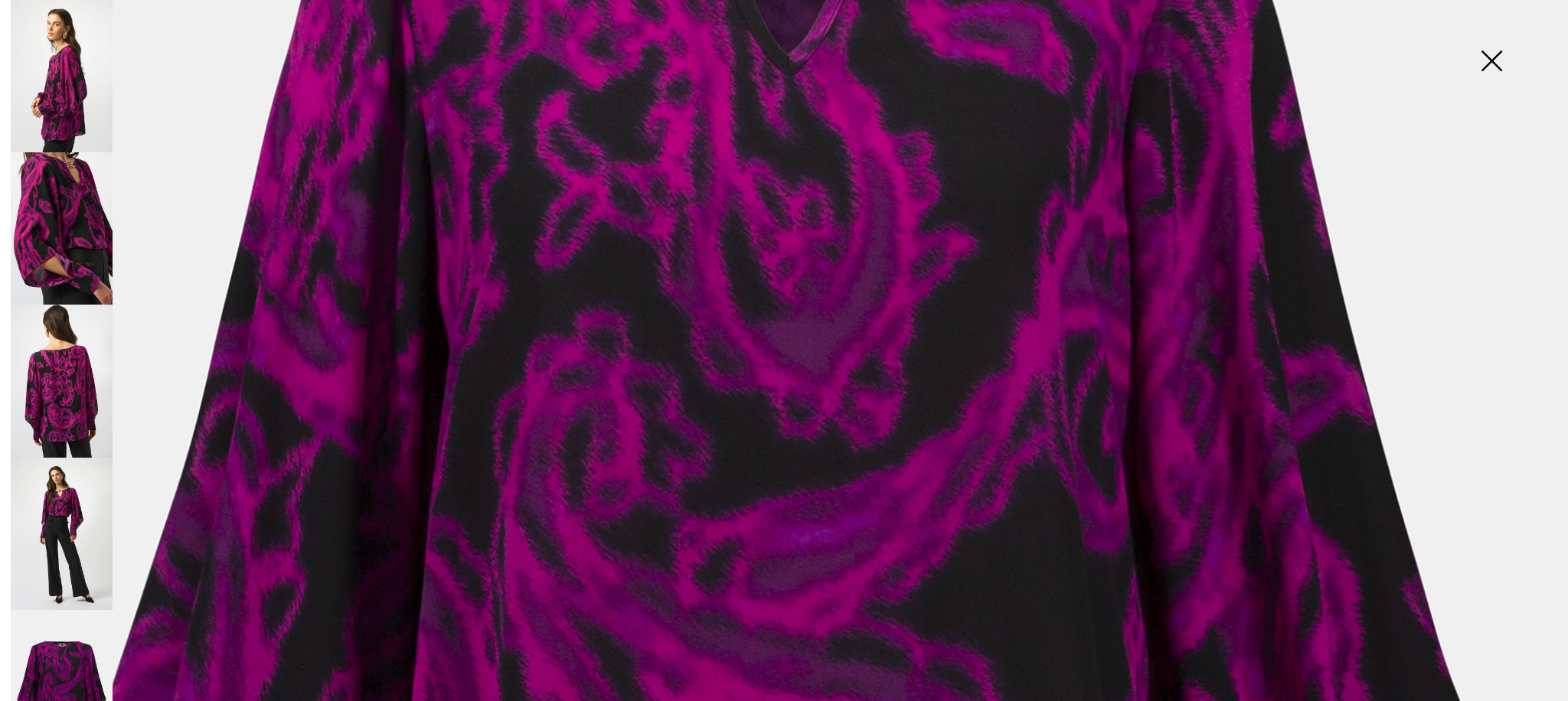
click at [58, 387] on img at bounding box center [61, 380] width 102 height 152
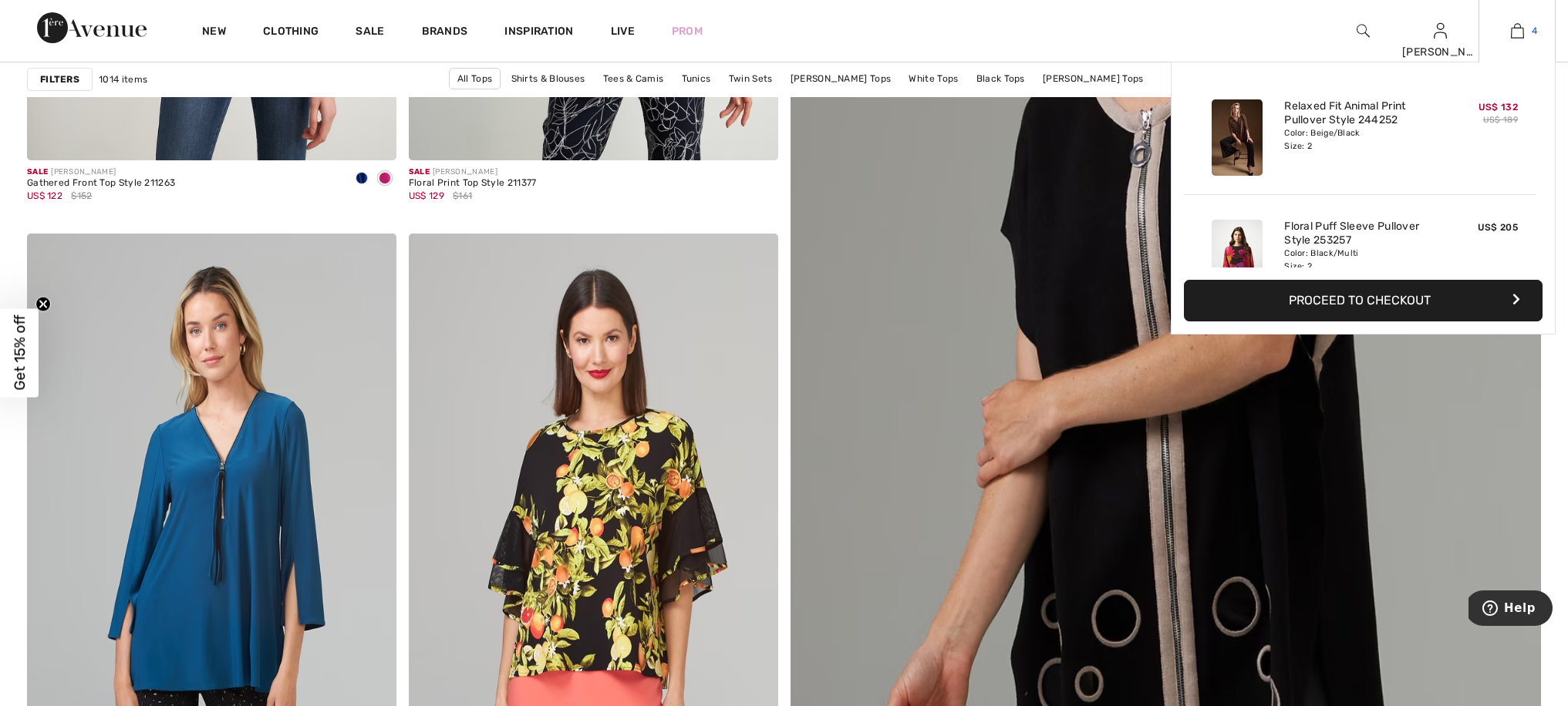
click at [1516, 29] on img at bounding box center [1517, 30] width 14 height 18
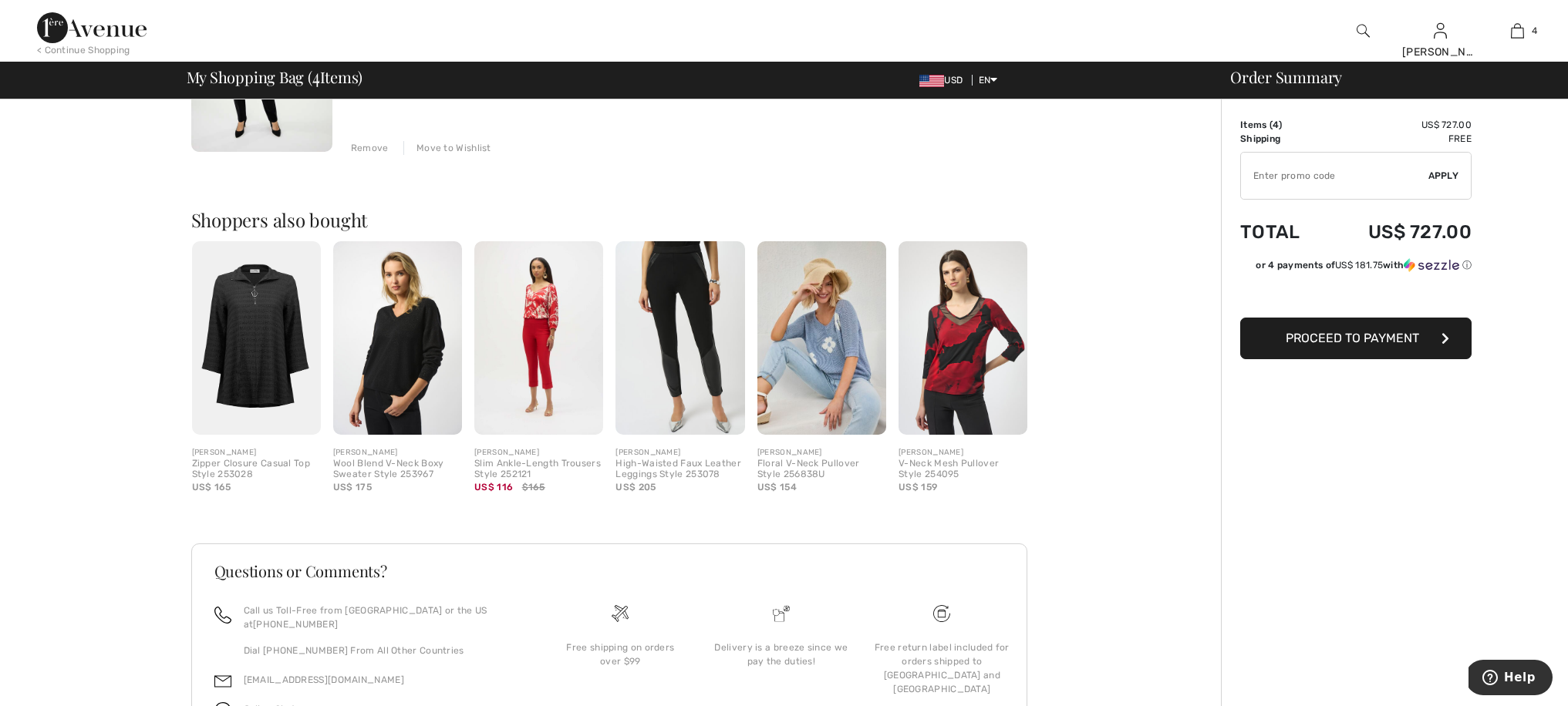
scroll to position [1024, 0]
